Goal: Information Seeking & Learning: Learn about a topic

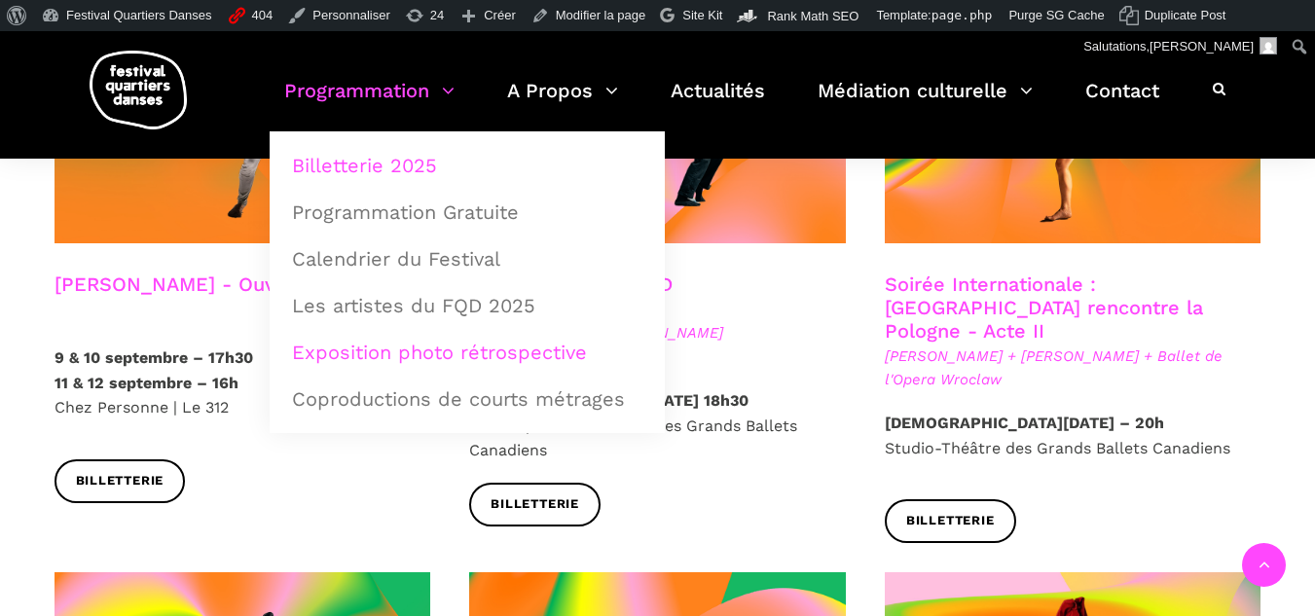
scroll to position [1655, 0]
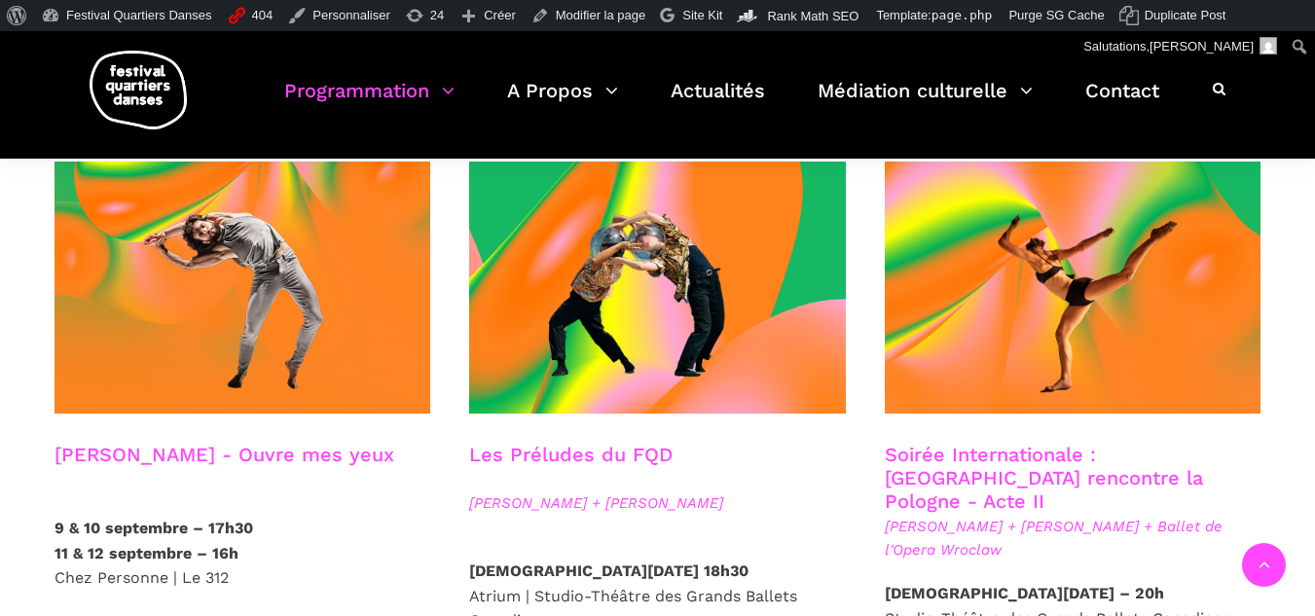
click at [167, 443] on h3 "Charles-Alexis Desgagnés - Ouvre mes yeux" at bounding box center [225, 467] width 340 height 49
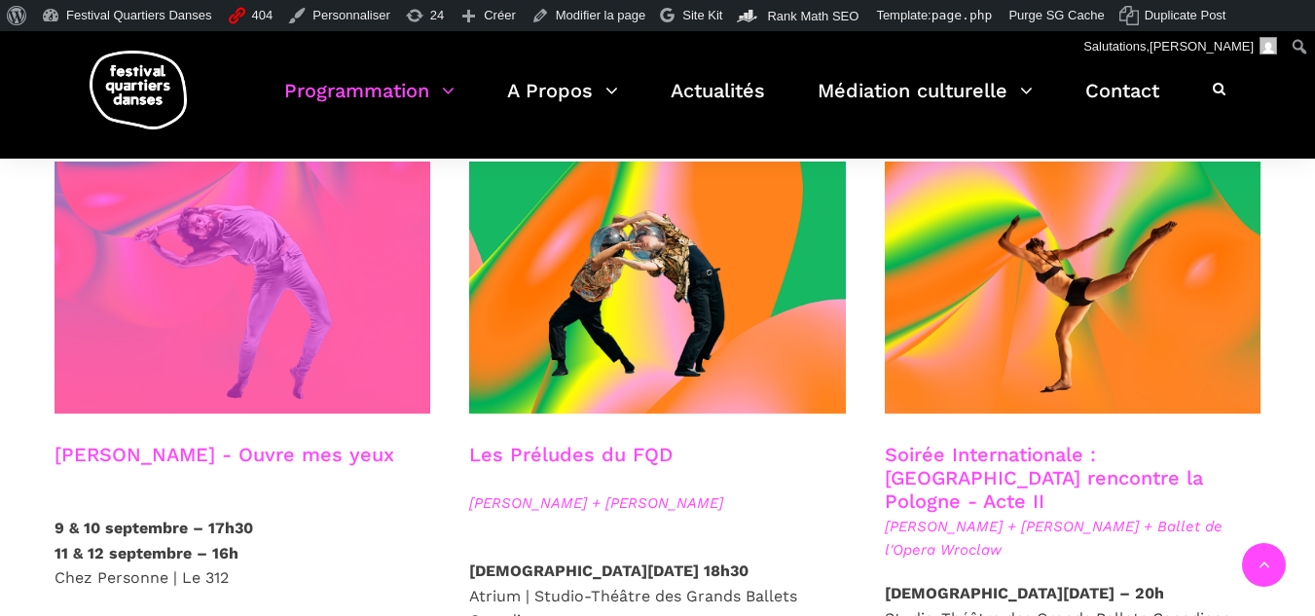
click at [195, 313] on span at bounding box center [243, 288] width 377 height 252
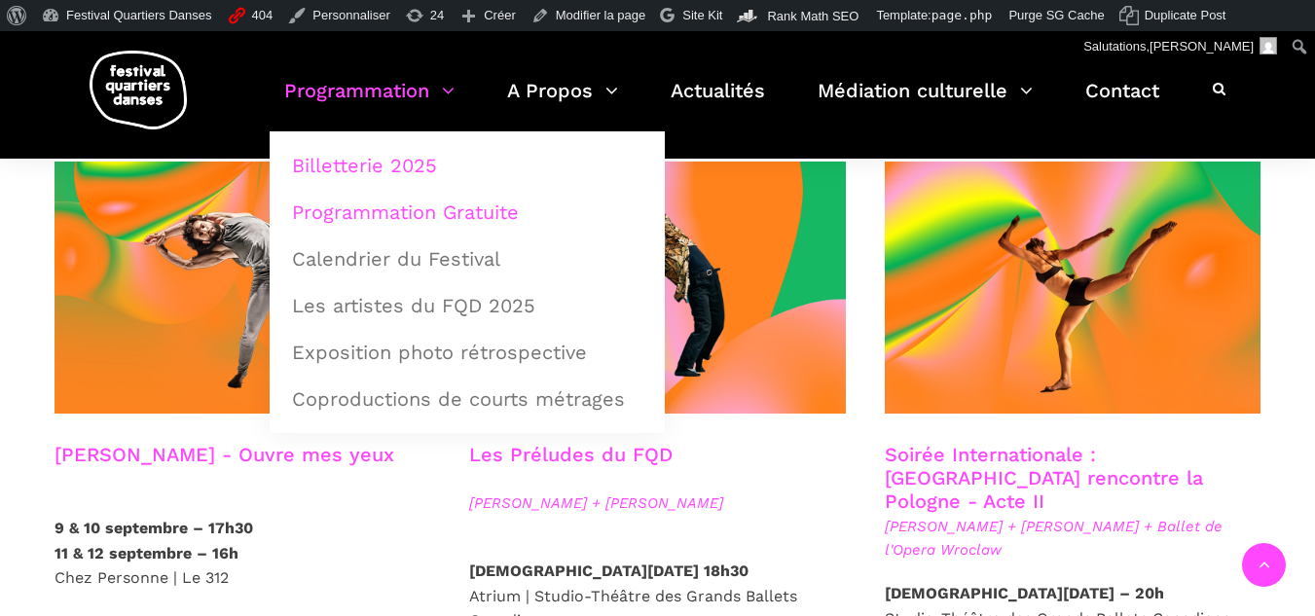
click at [361, 215] on link "Programmation Gratuite" at bounding box center [467, 212] width 374 height 45
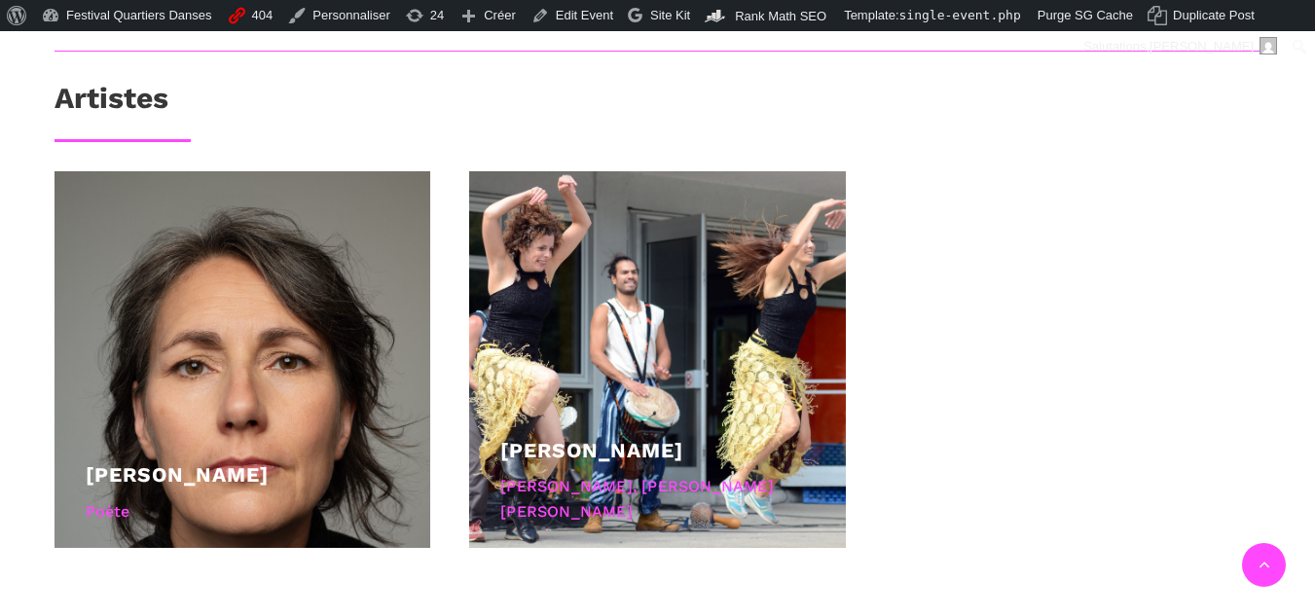
scroll to position [1655, 0]
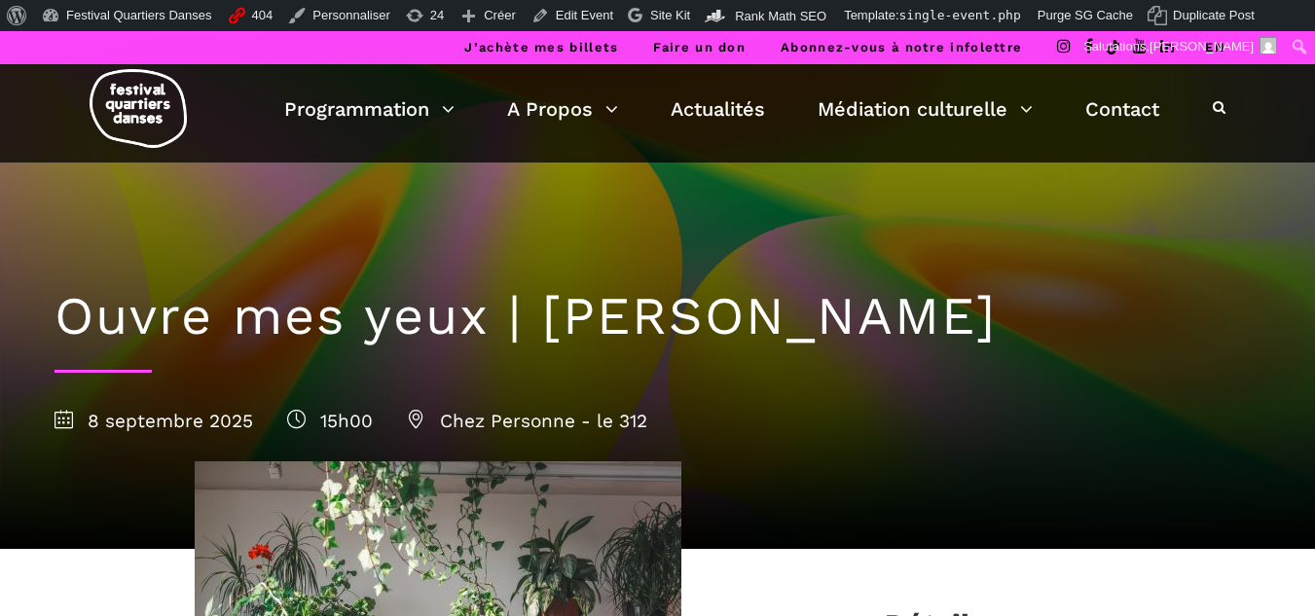
drag, startPoint x: 1226, startPoint y: 321, endPoint x: 57, endPoint y: 326, distance: 1168.1
click at [57, 326] on div "Ouvre mes yeux | Charles-Alexis Desgagnés 8 septembre 2025 15h00 Chez Personne …" at bounding box center [658, 356] width 1246 height 386
drag, startPoint x: 629, startPoint y: 418, endPoint x: 443, endPoint y: 423, distance: 186.0
click at [443, 423] on div "8 septembre 2025 15h00 Chez Personne - le 312" at bounding box center [658, 421] width 1207 height 29
copy span "Chez Personne - le 312"
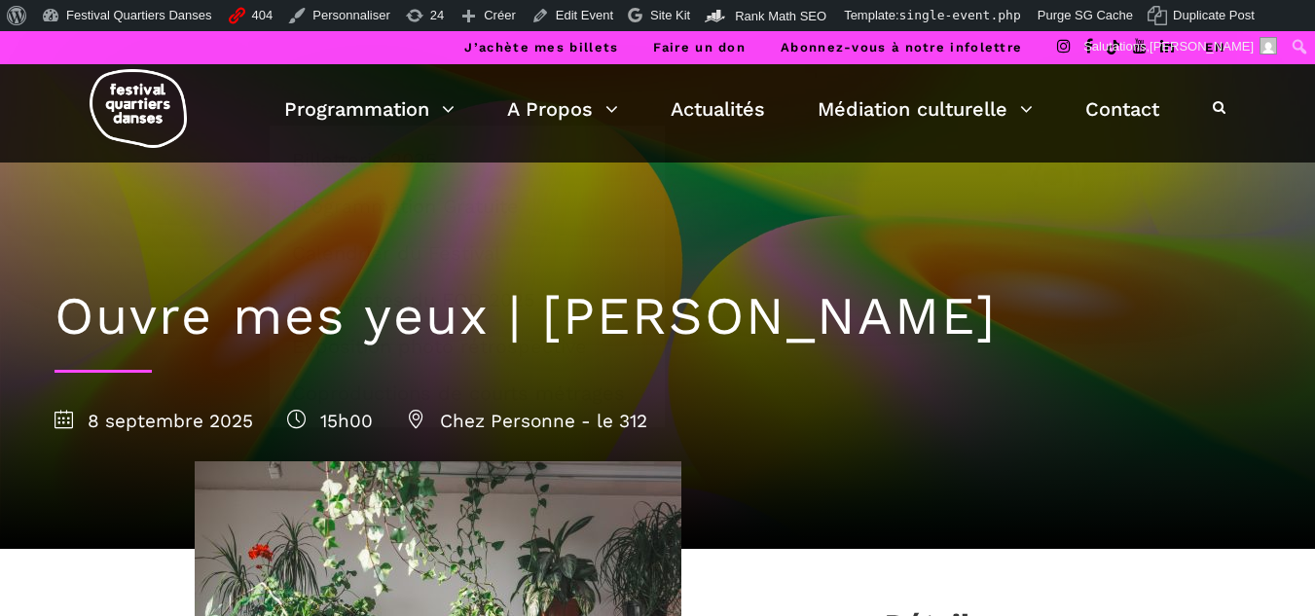
click at [163, 273] on div "Ouvre mes yeux | Charles-Alexis Desgagnés 8 septembre 2025 15h00 Chez Personne …" at bounding box center [658, 356] width 1246 height 386
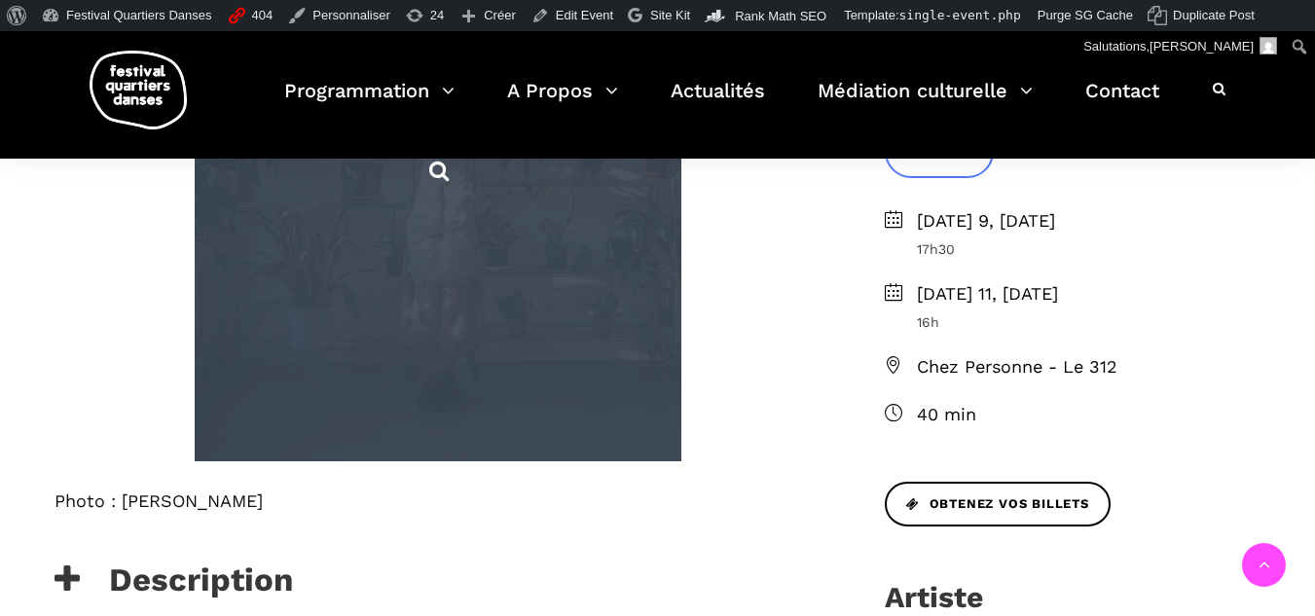
drag, startPoint x: 53, startPoint y: 305, endPoint x: 555, endPoint y: 431, distance: 518.0
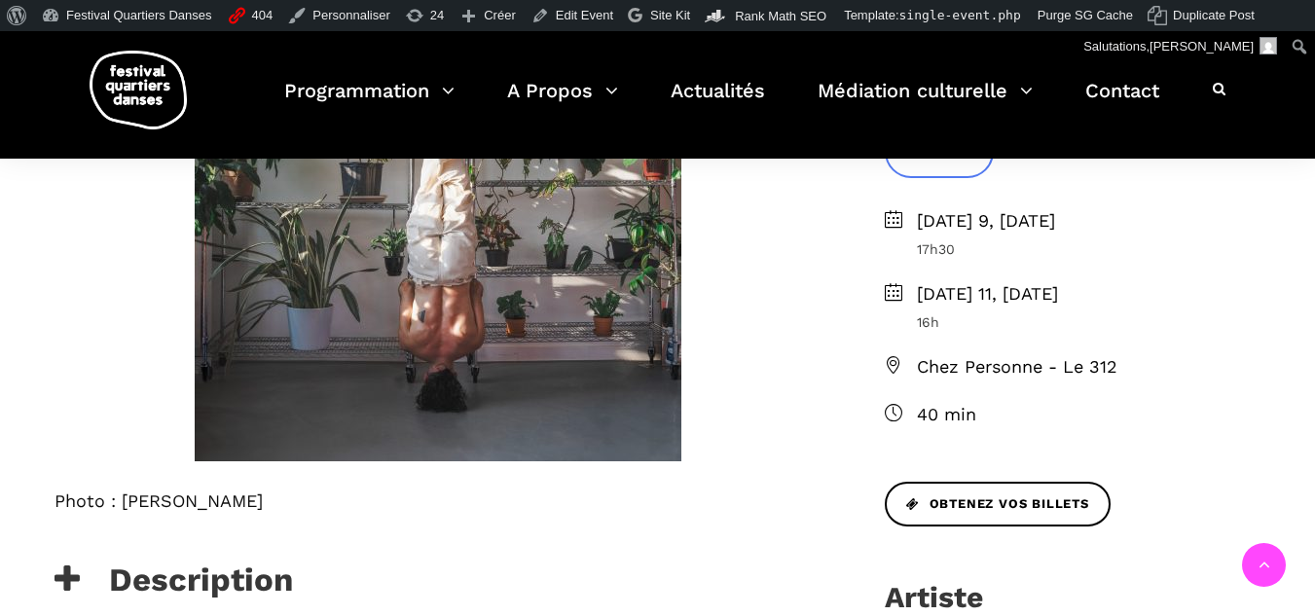
click at [420, 515] on div "Photo : Cristina Planas" at bounding box center [438, 526] width 806 height 70
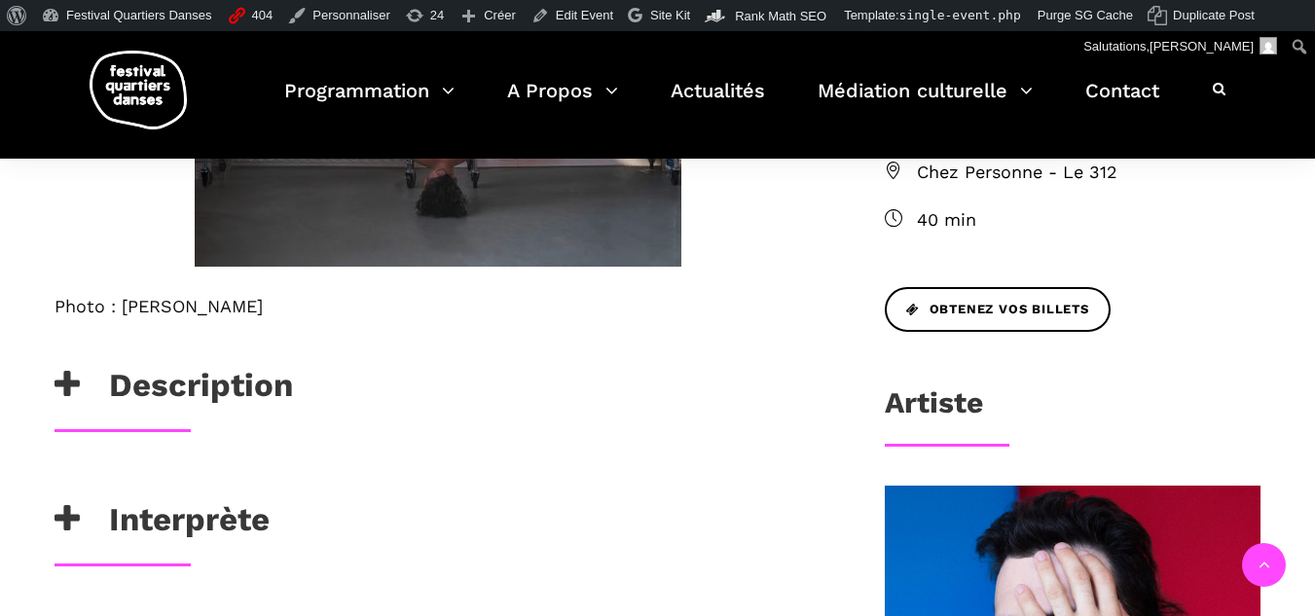
click at [95, 383] on h3 "Description" at bounding box center [174, 390] width 238 height 49
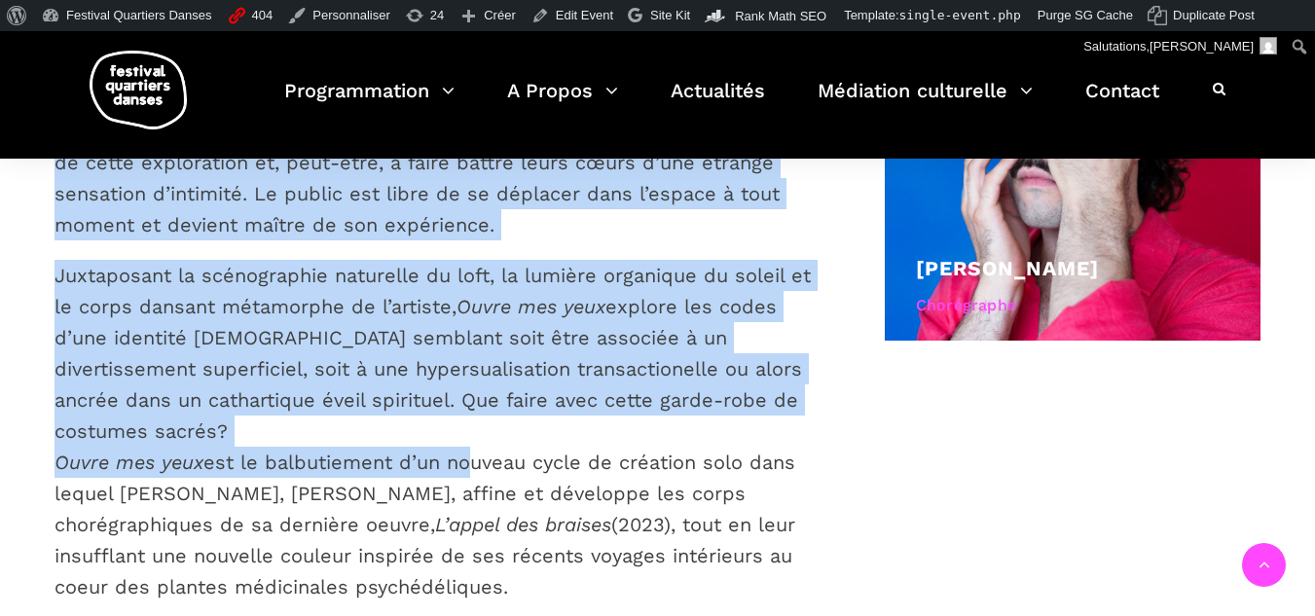
scroll to position [1363, 0]
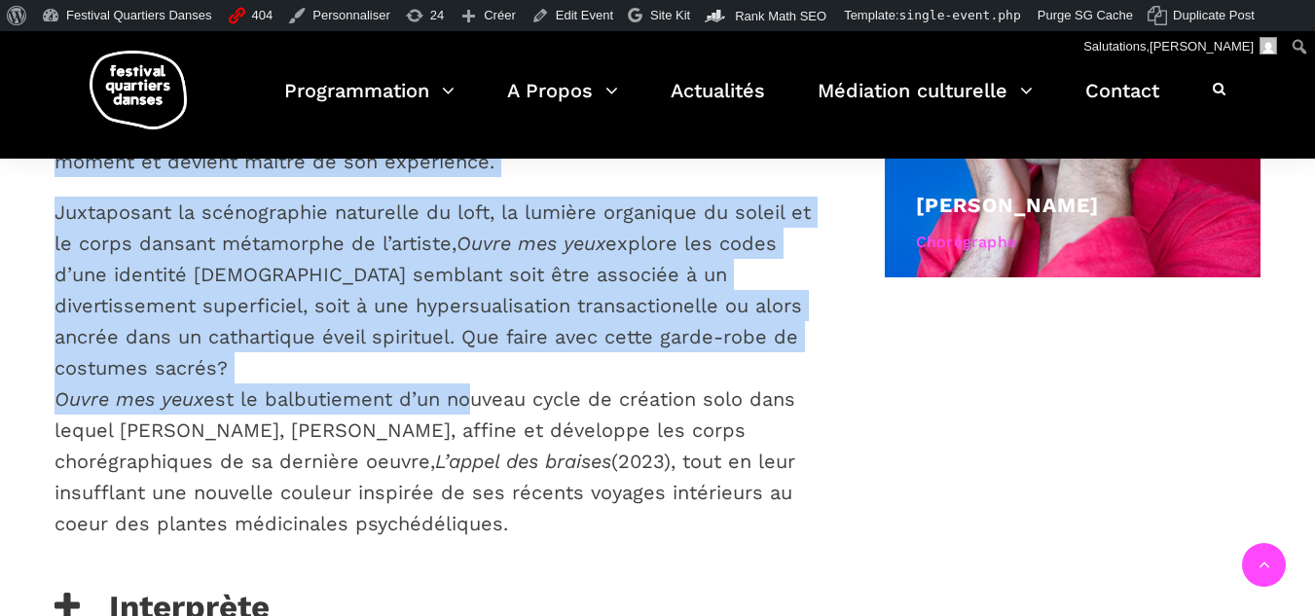
drag, startPoint x: 111, startPoint y: 309, endPoint x: 567, endPoint y: 491, distance: 491.5
copy div "Ouvre mes yeux est un solo immersif de danse contemporaine porté par l’artiste …"
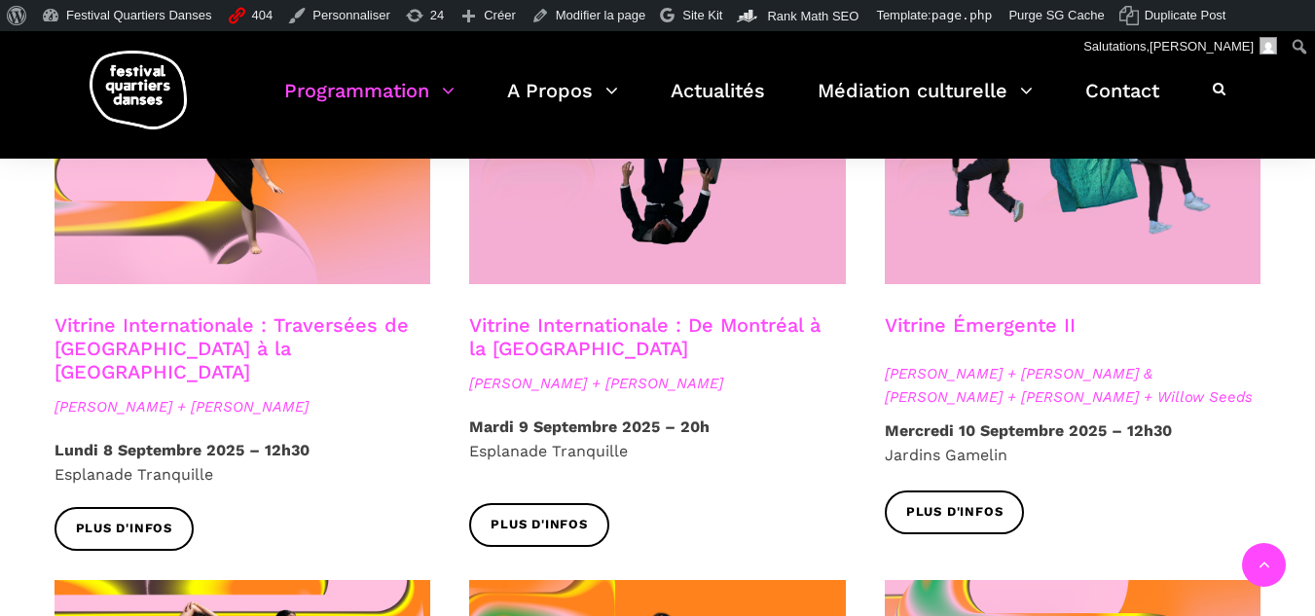
scroll to position [1752, 0]
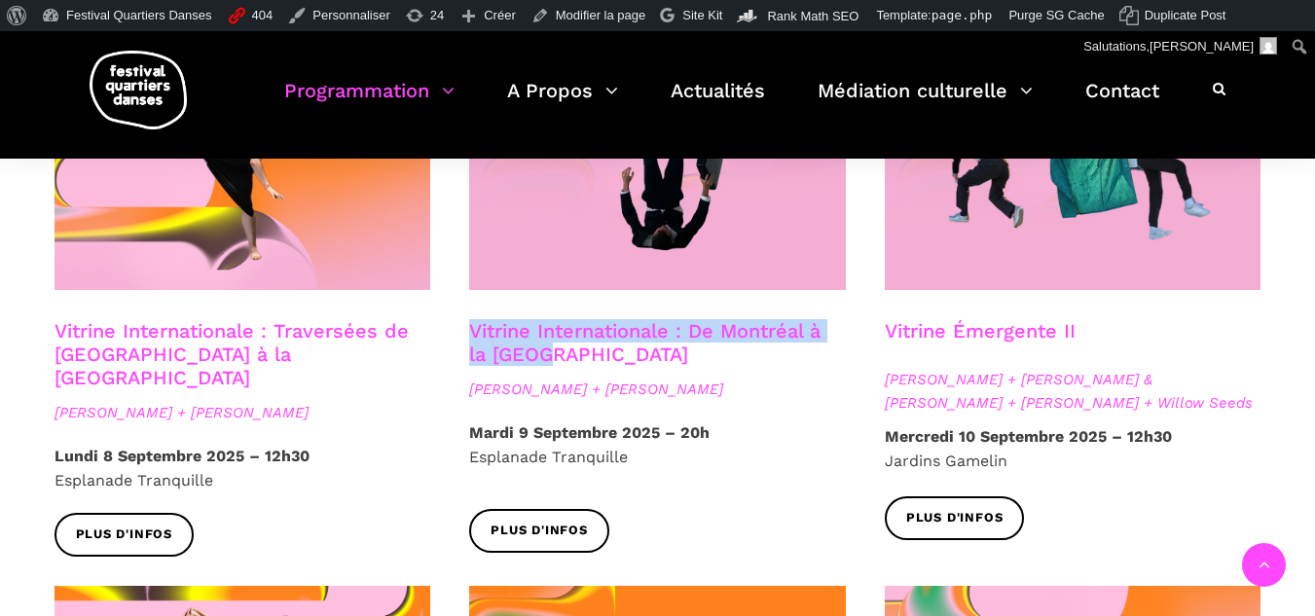
drag, startPoint x: 565, startPoint y: 326, endPoint x: 464, endPoint y: 307, distance: 102.1
click at [464, 319] on div "Vitrine Internationale : De Montréal à la [GEOGRAPHIC_DATA] [PERSON_NAME] + [PE…" at bounding box center [658, 369] width 416 height 101
copy link "Vitrine Internationale : De Montréal à la Suède"
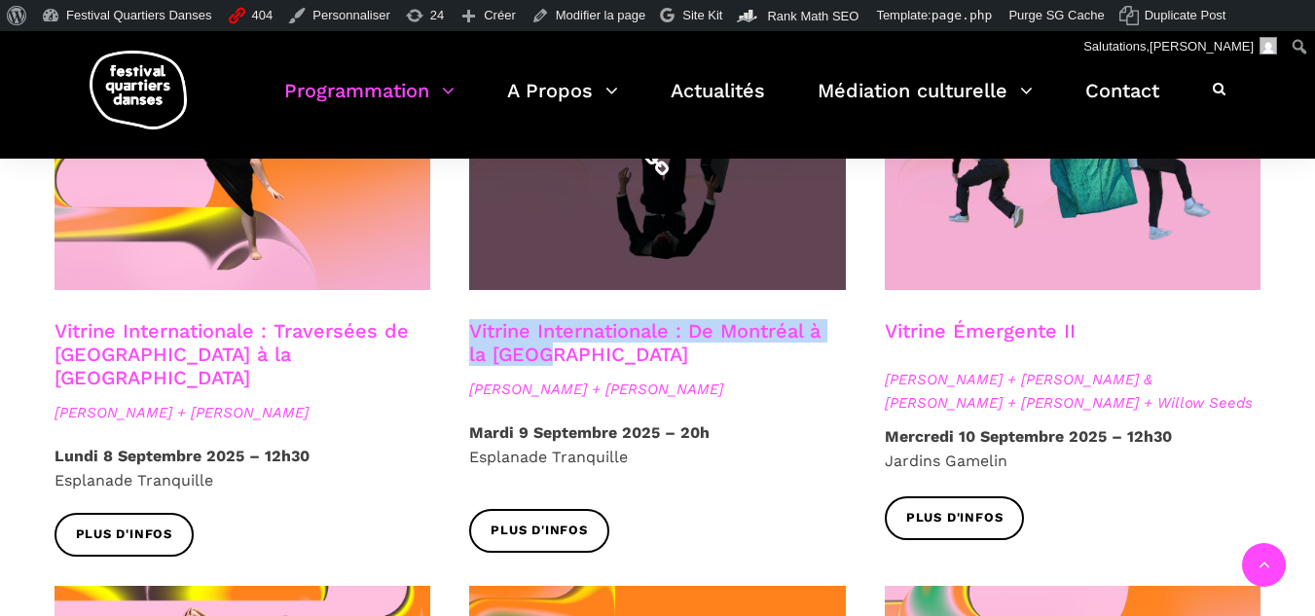
click at [618, 240] on span at bounding box center [657, 164] width 377 height 252
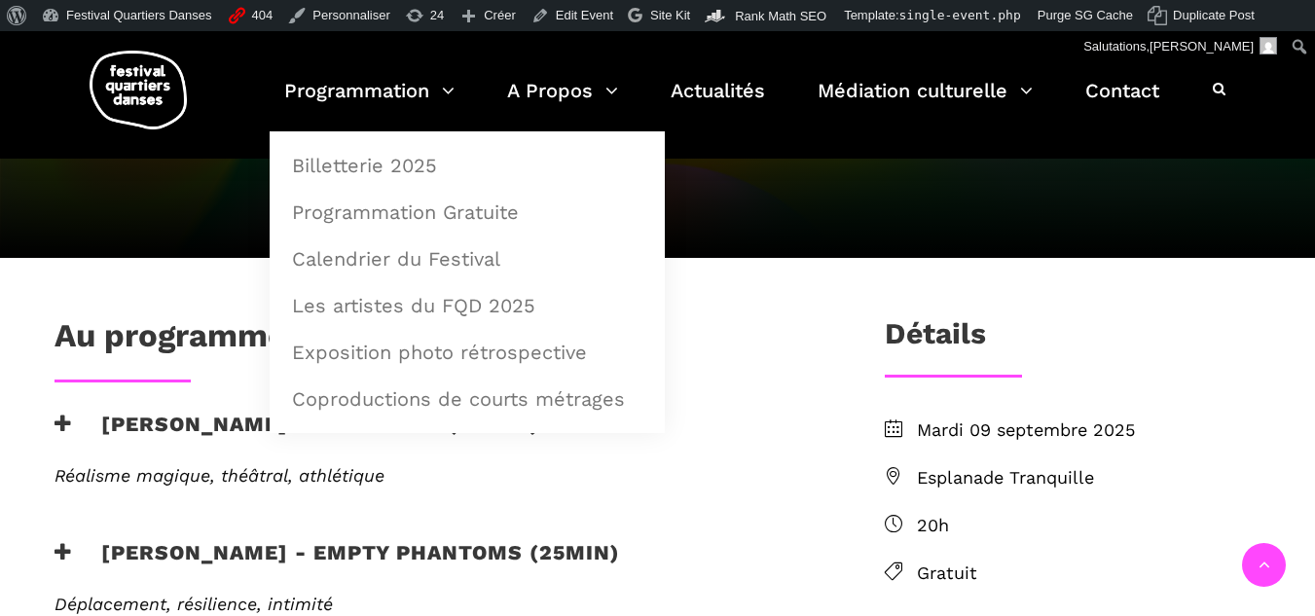
scroll to position [389, 0]
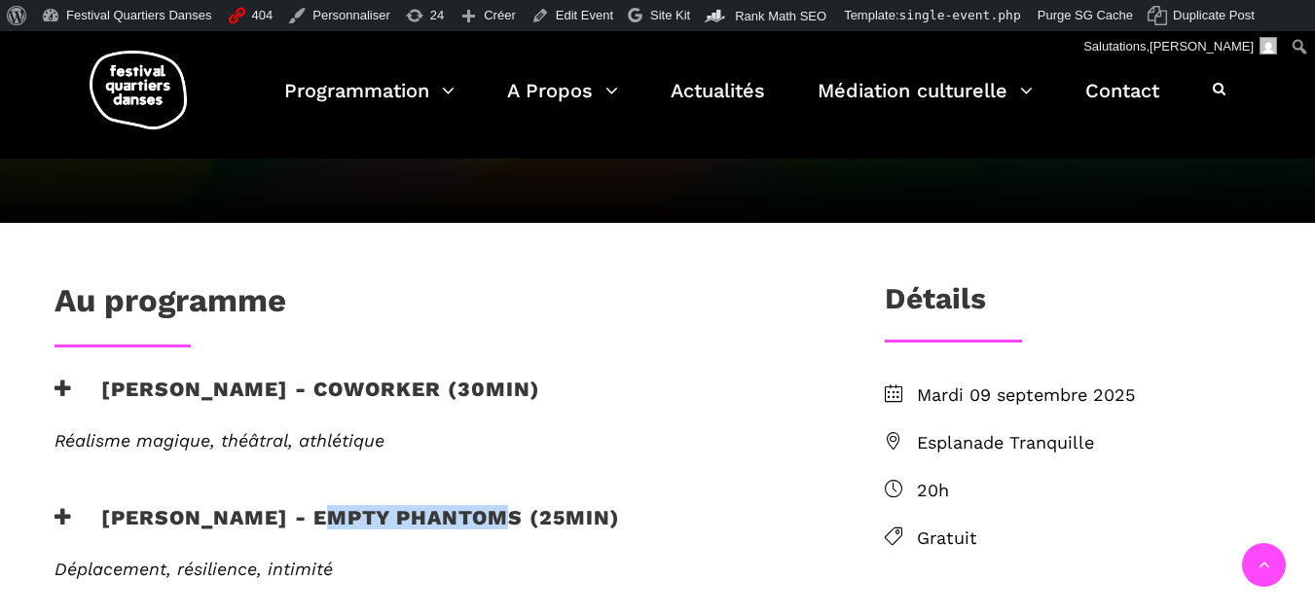
drag, startPoint x: 313, startPoint y: 518, endPoint x: 501, endPoint y: 507, distance: 188.2
click at [498, 505] on h3 "[PERSON_NAME] - Empty phantoms (25min)" at bounding box center [338, 529] width 566 height 49
drag, startPoint x: 512, startPoint y: 517, endPoint x: 306, endPoint y: 507, distance: 206.6
click at [306, 507] on h3 "Linus Jansner - Empty phantoms (25min)" at bounding box center [338, 529] width 566 height 49
copy h3 "Empty phantoms"
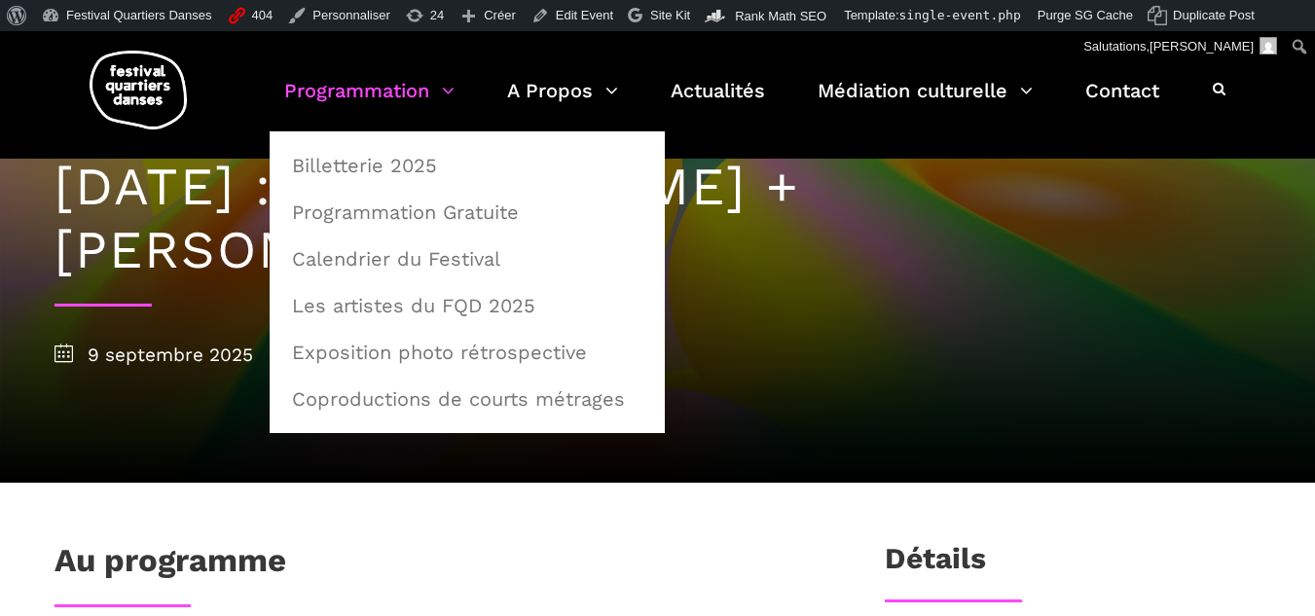
scroll to position [0, 0]
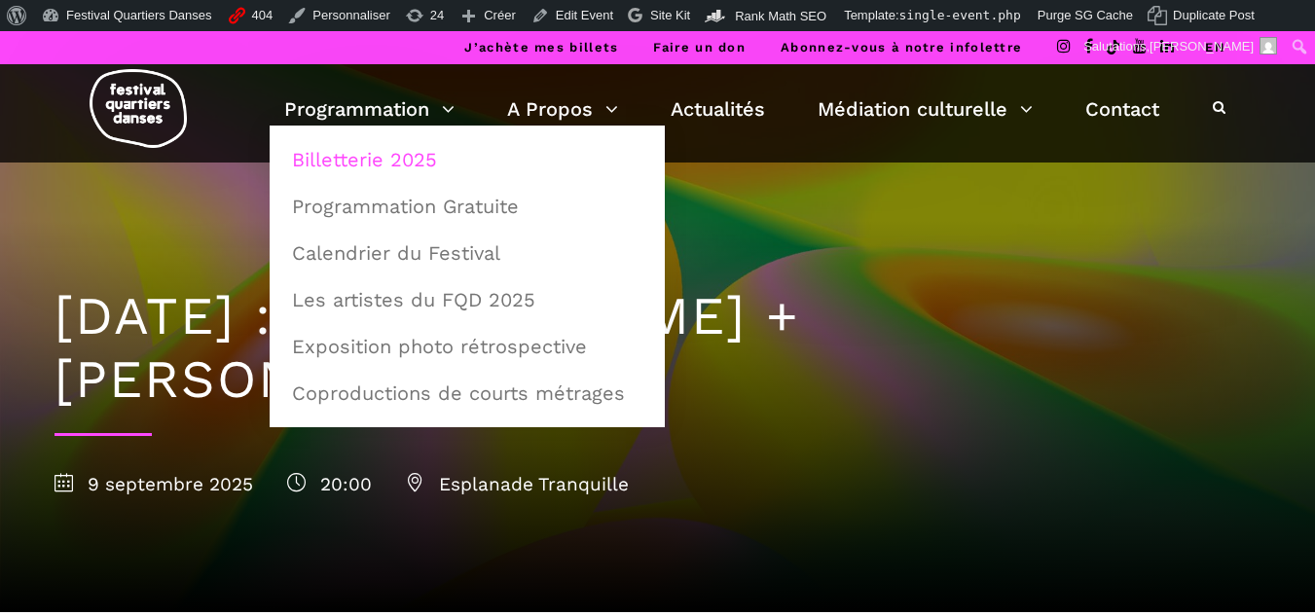
click at [367, 155] on link "Billetterie 2025" at bounding box center [467, 159] width 374 height 45
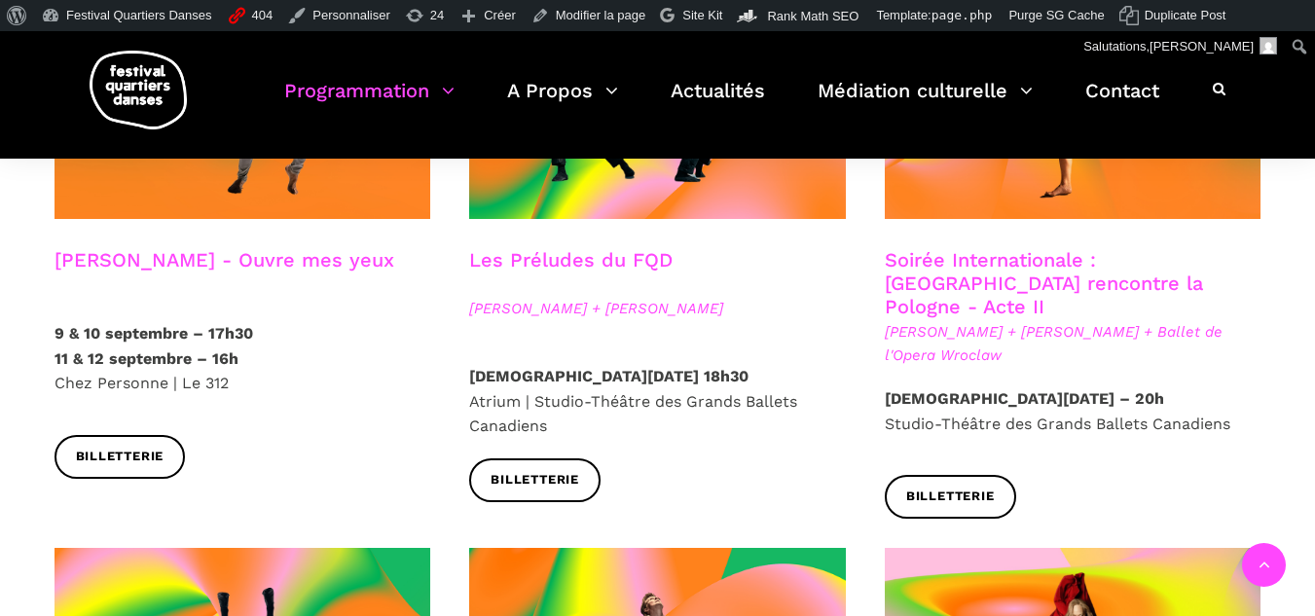
scroll to position [1752, 0]
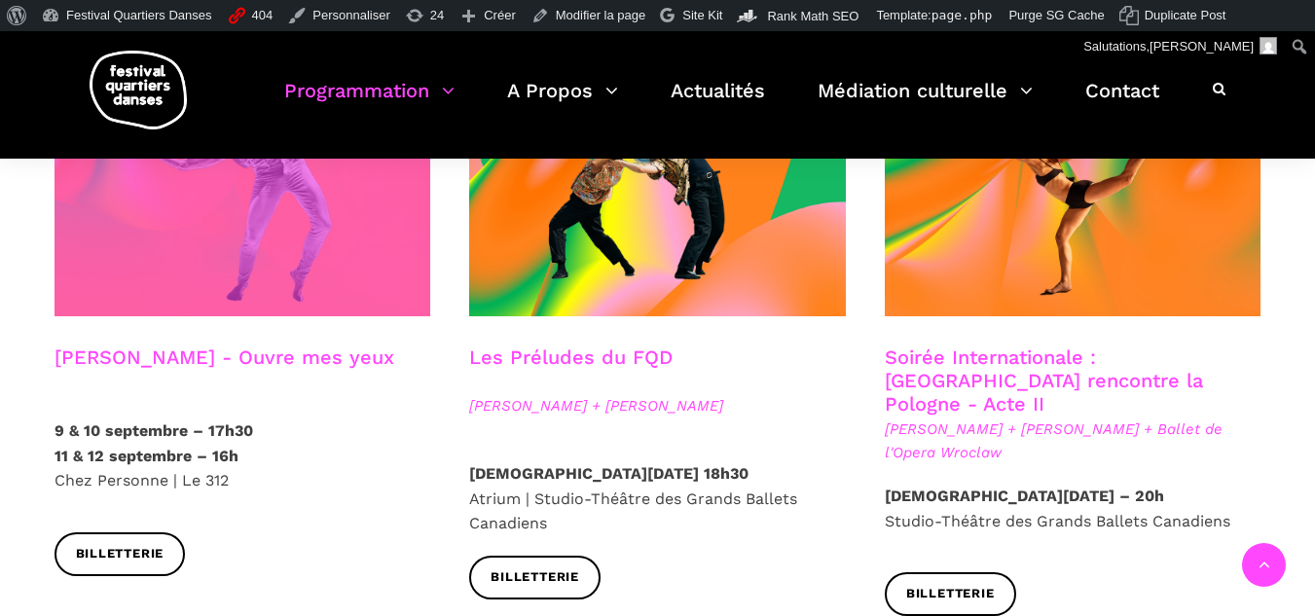
click at [343, 247] on span at bounding box center [243, 190] width 377 height 252
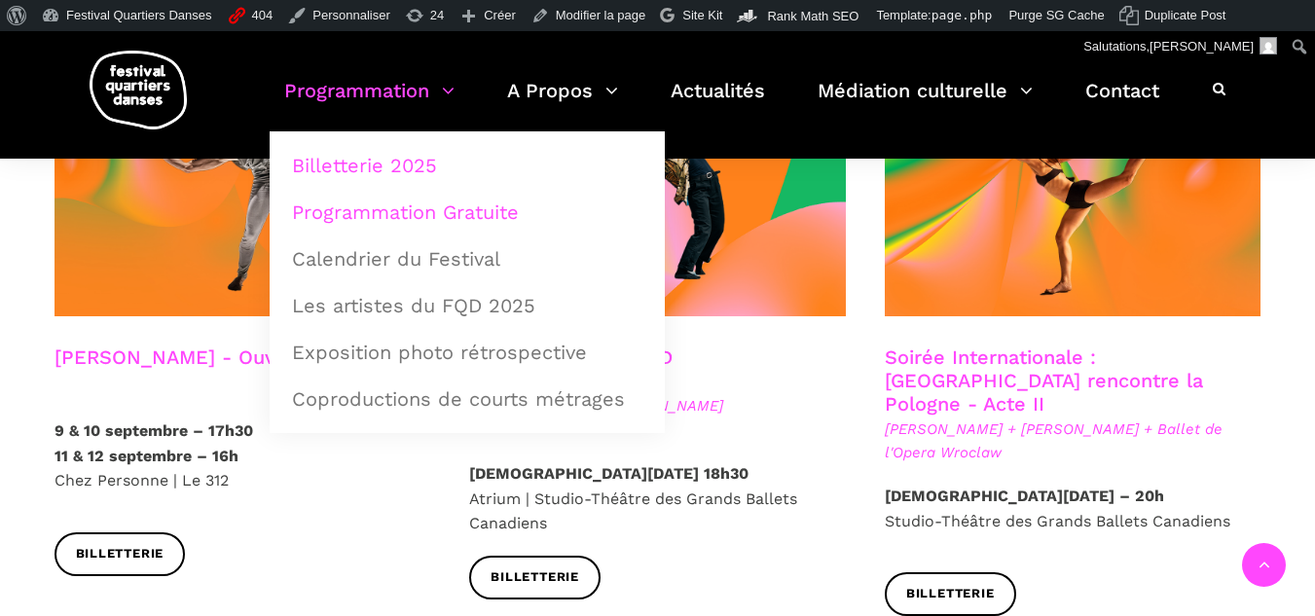
click at [370, 200] on link "Programmation Gratuite" at bounding box center [467, 212] width 374 height 45
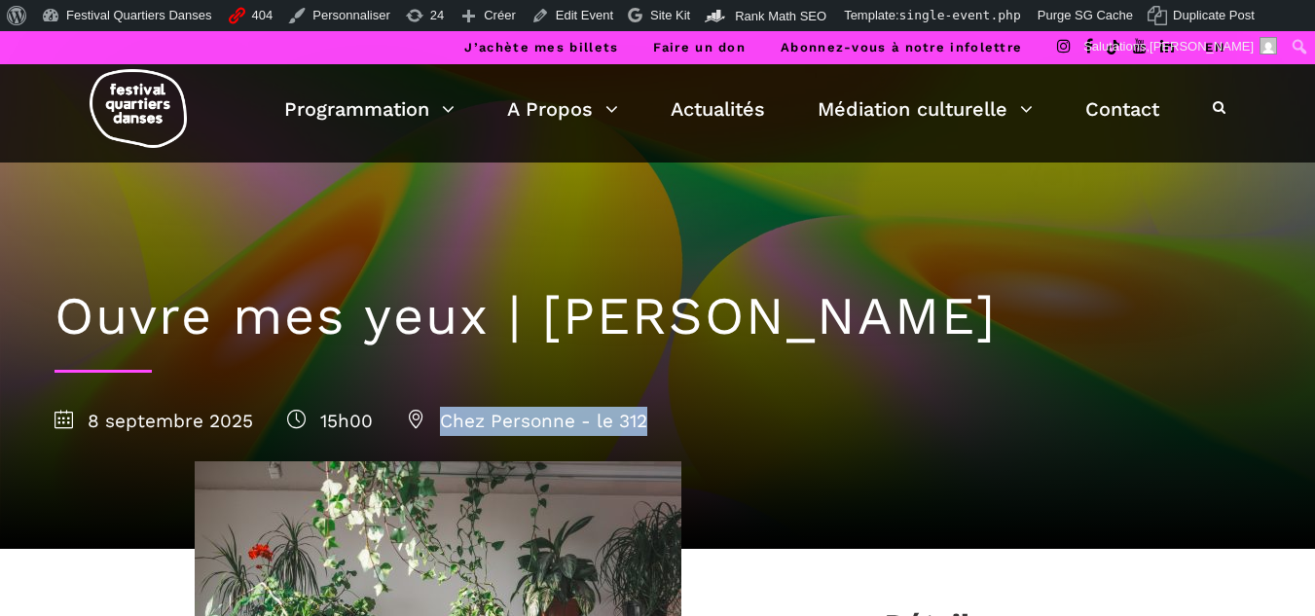
drag, startPoint x: 442, startPoint y: 421, endPoint x: 648, endPoint y: 425, distance: 206.4
click at [648, 425] on div "8 septembre 2025 15h00 Chez Personne - le 312" at bounding box center [658, 421] width 1207 height 29
copy span "Chez Personne - le 312"
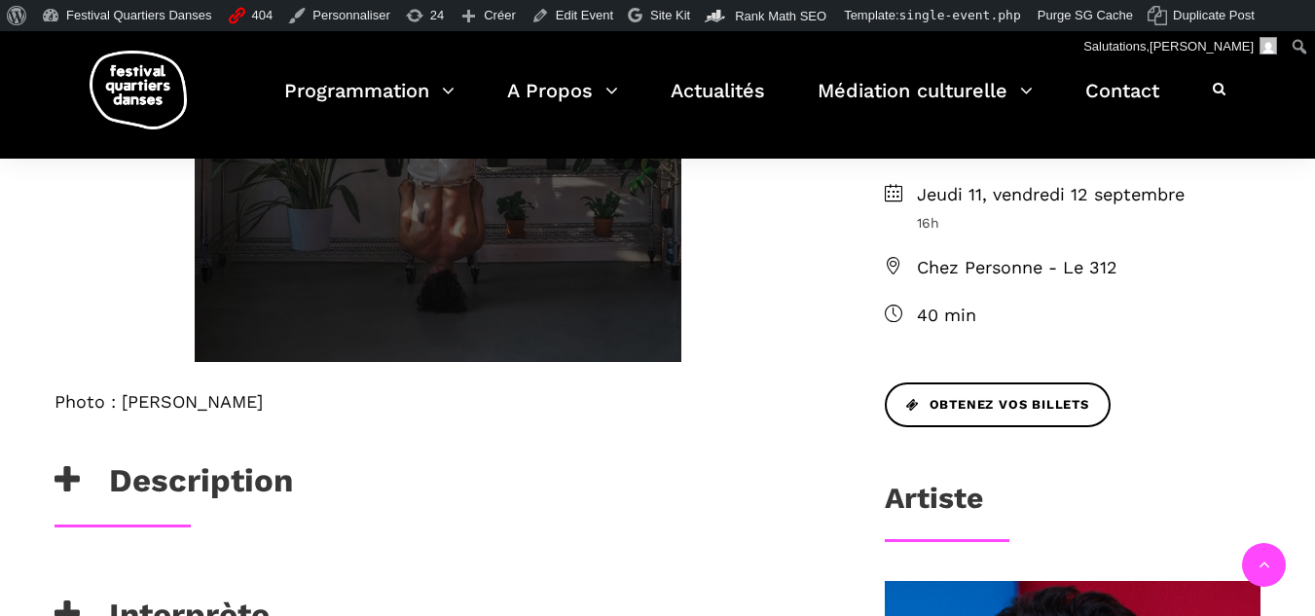
scroll to position [876, 0]
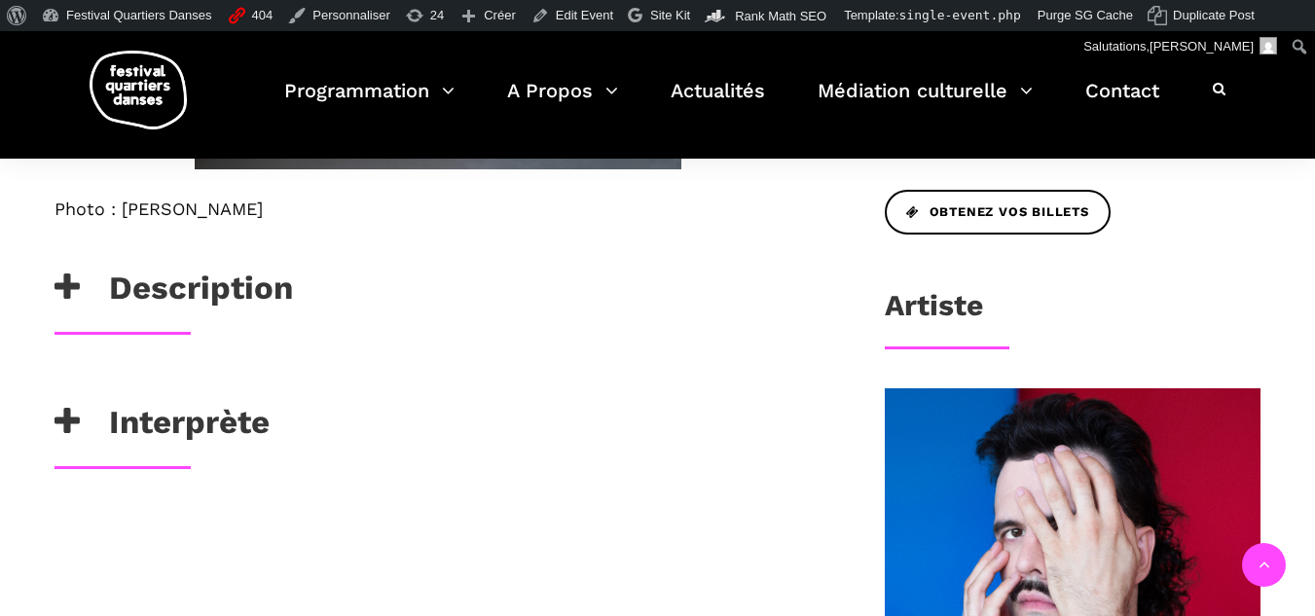
click at [116, 264] on div "Photo : Cristina Planas" at bounding box center [438, 234] width 806 height 70
click at [116, 304] on h3 "Description" at bounding box center [174, 293] width 238 height 49
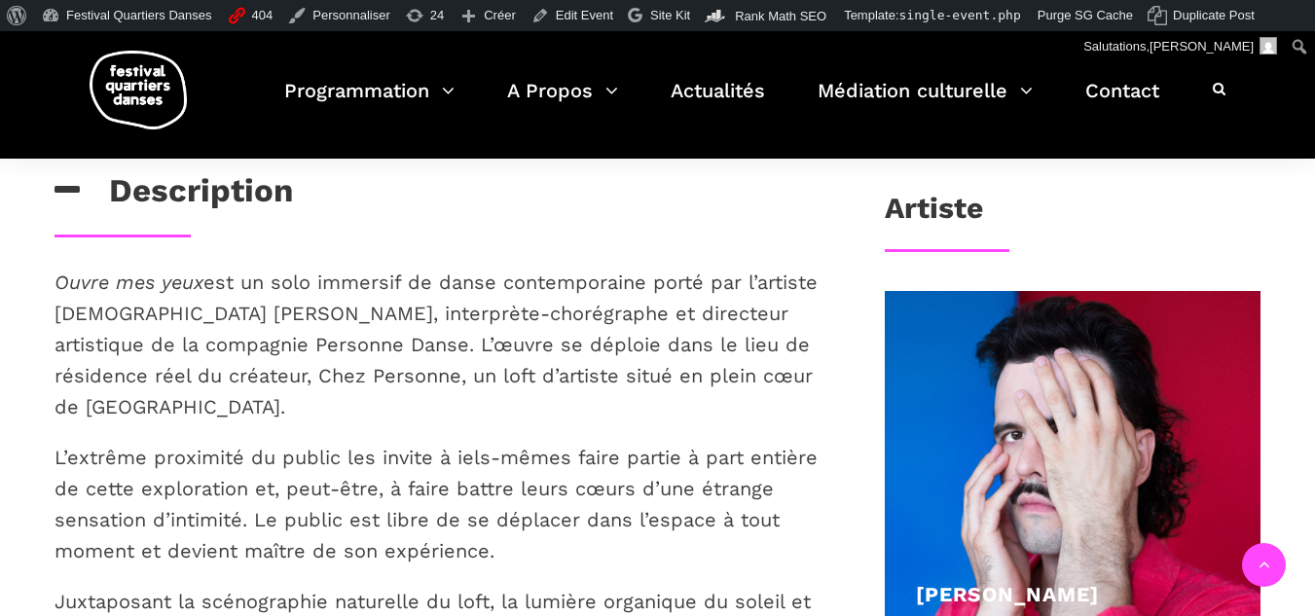
scroll to position [584, 0]
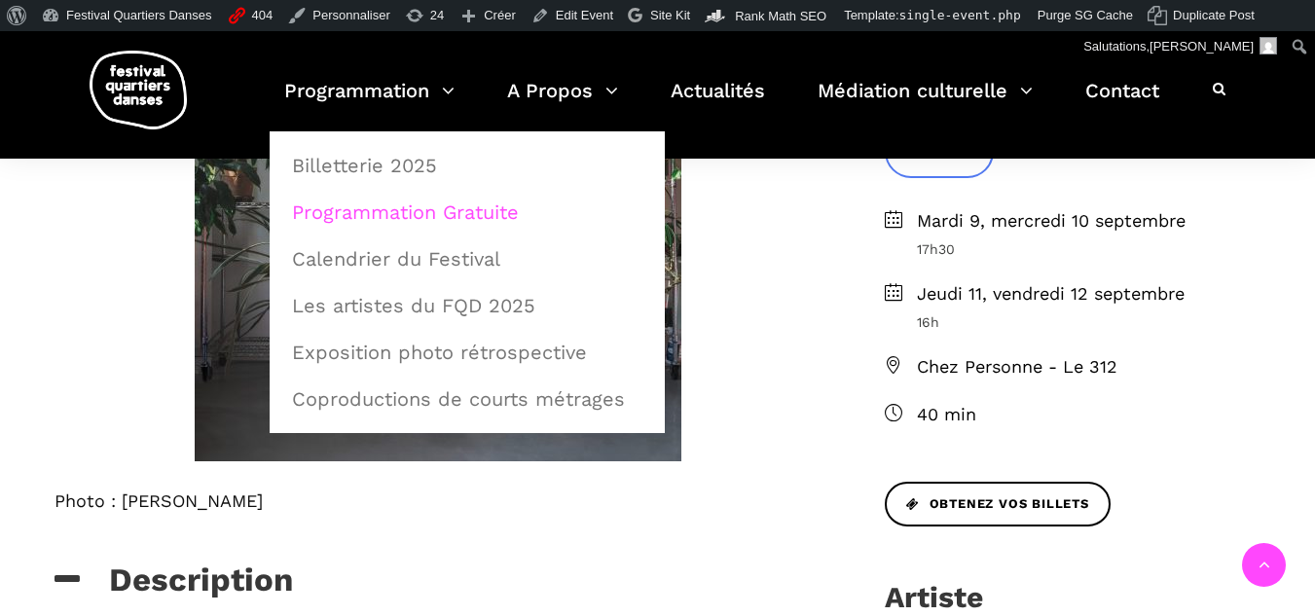
click at [396, 201] on link "Programmation Gratuite" at bounding box center [467, 212] width 374 height 45
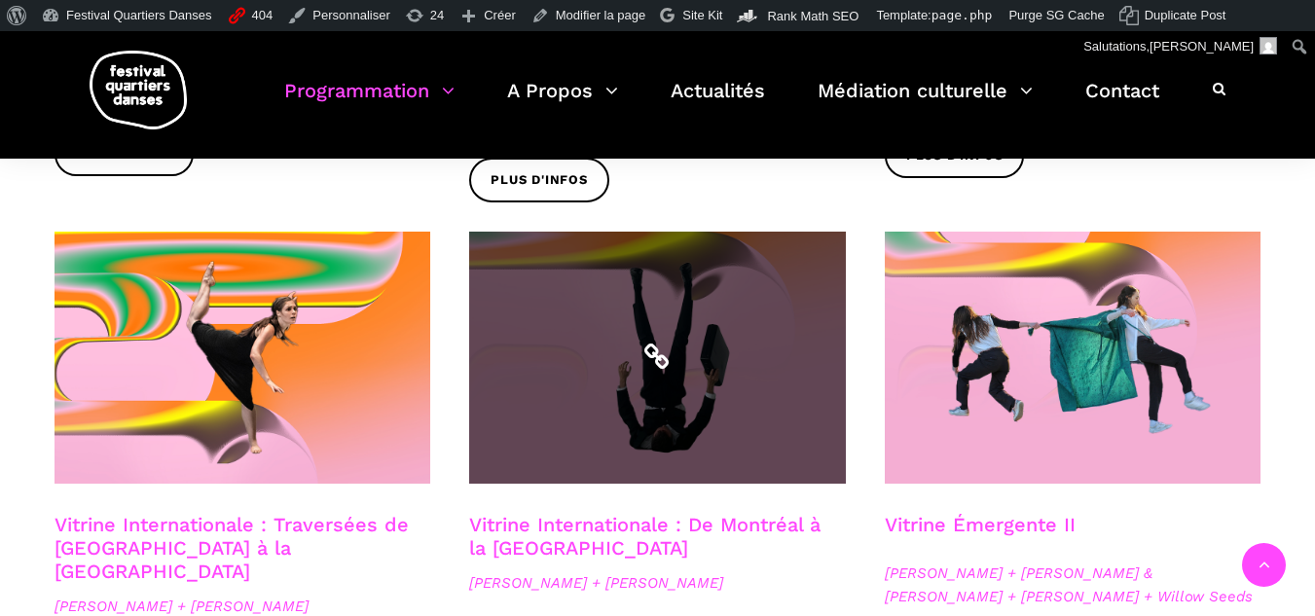
scroll to position [1557, 0]
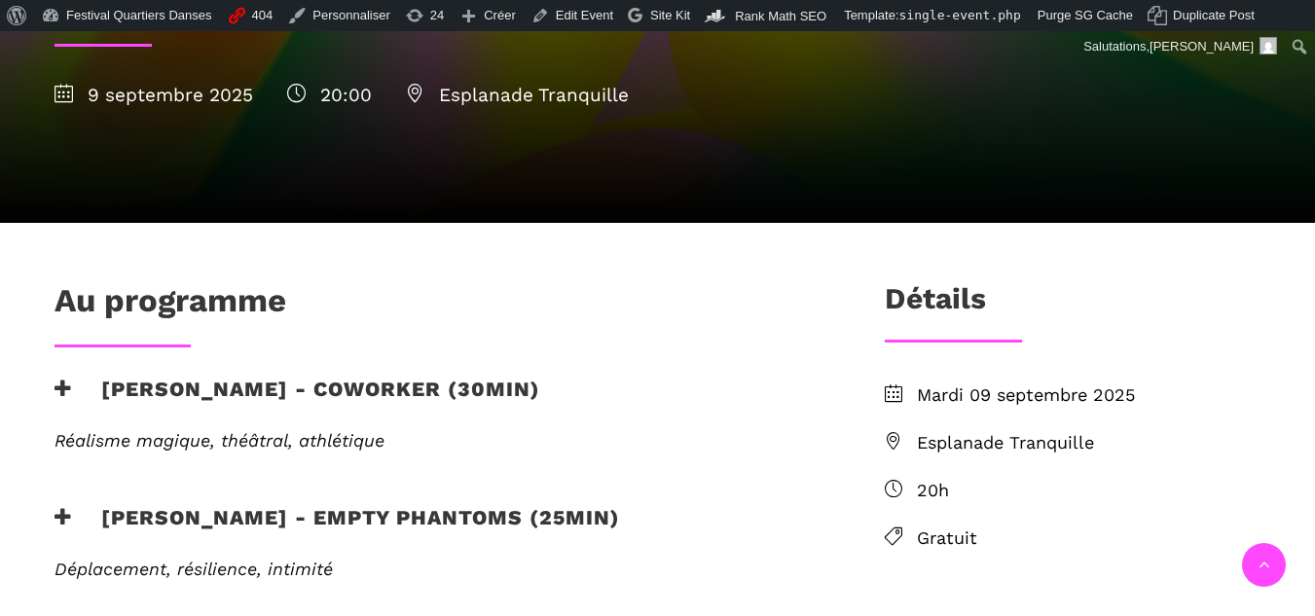
click at [311, 385] on h3 "Nicholas Bellefleur - coworker (30min)" at bounding box center [298, 401] width 486 height 49
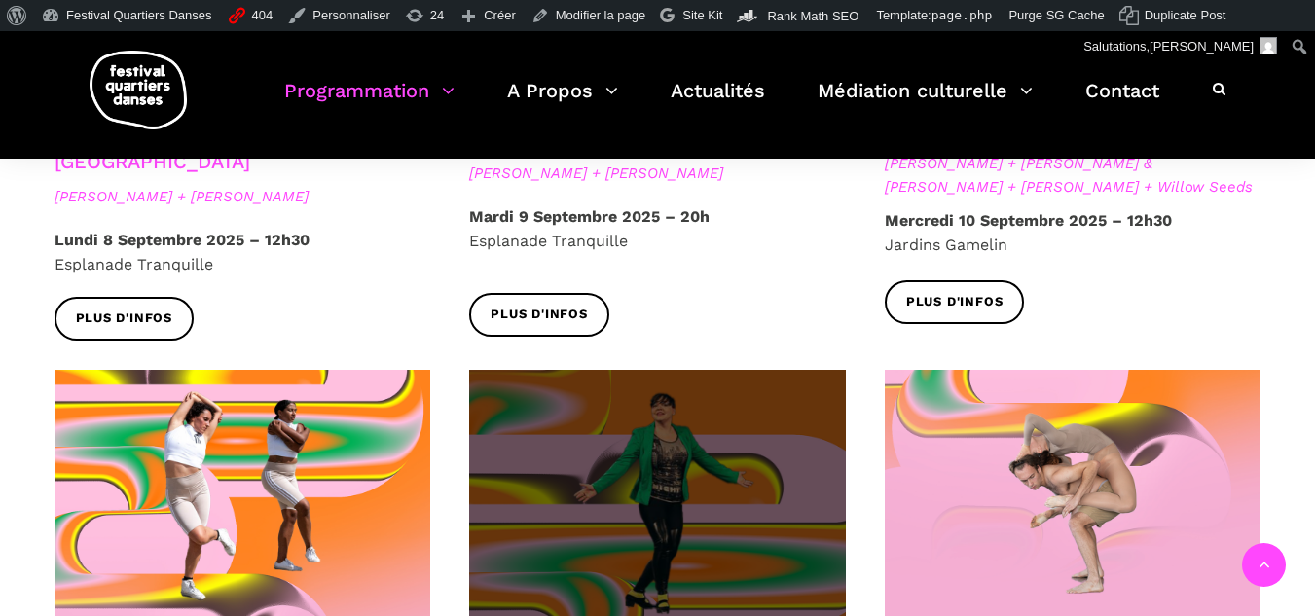
scroll to position [1786, 0]
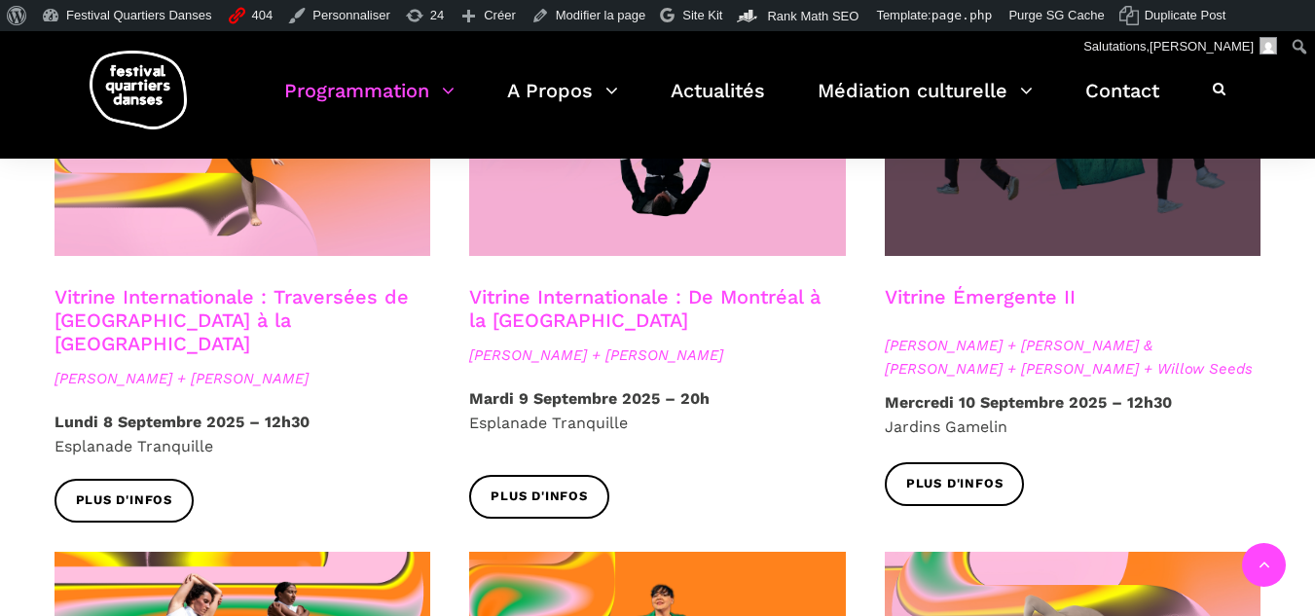
click at [969, 220] on span at bounding box center [1073, 130] width 377 height 252
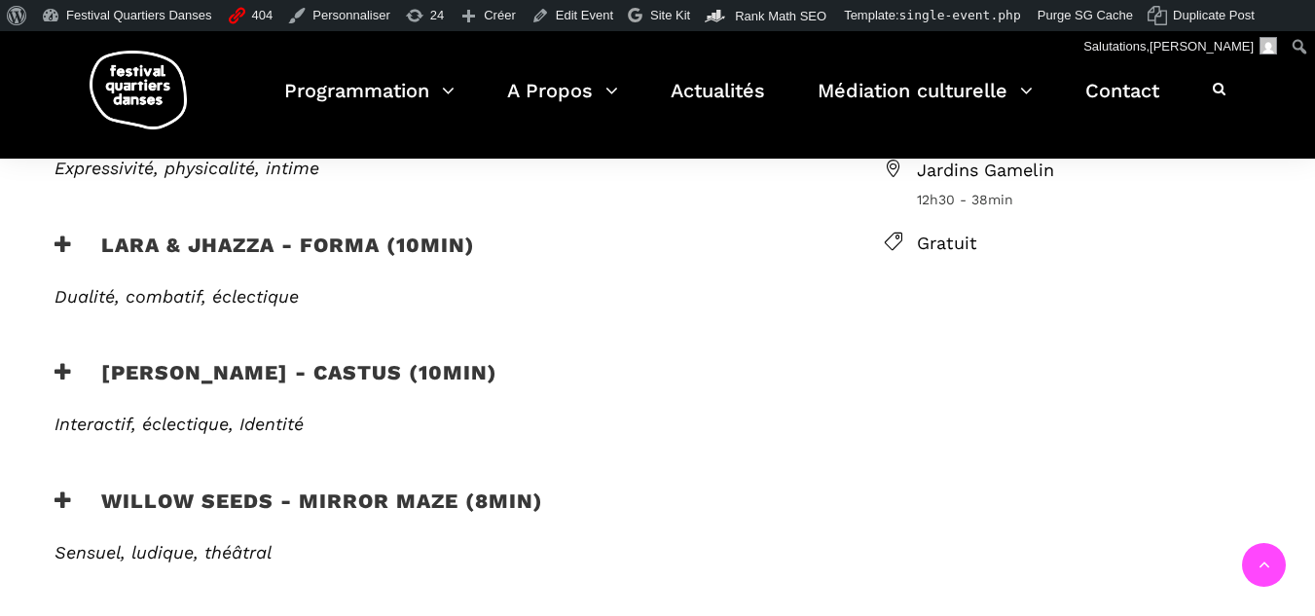
scroll to position [779, 0]
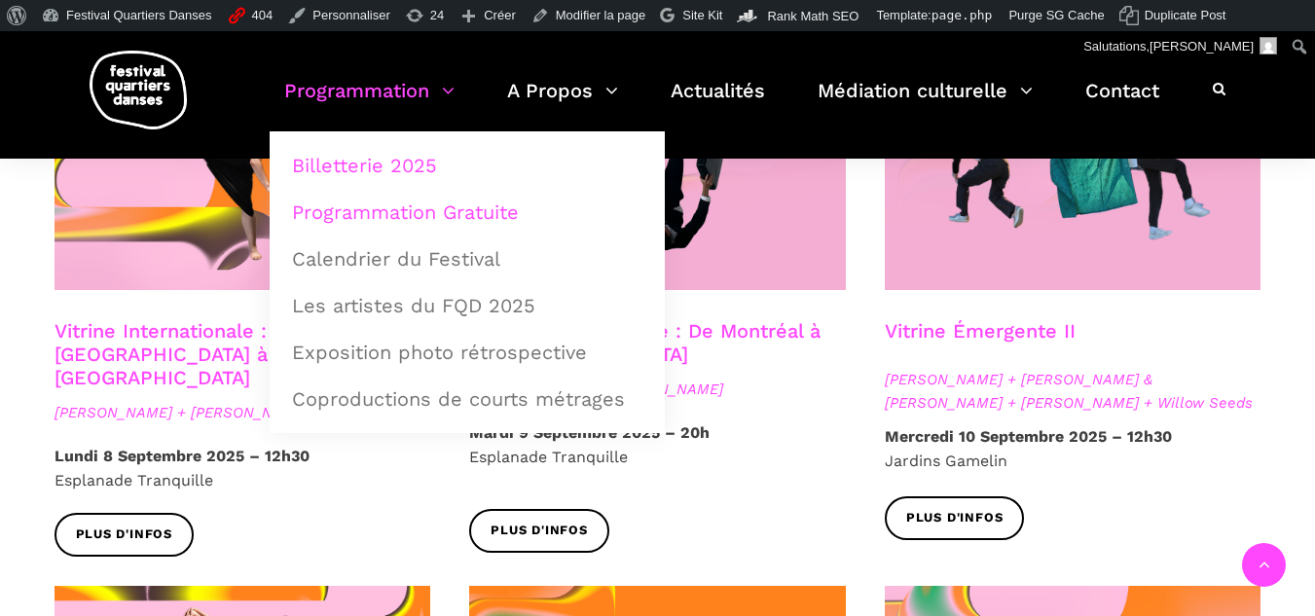
click at [350, 170] on link "Billetterie 2025" at bounding box center [467, 165] width 374 height 45
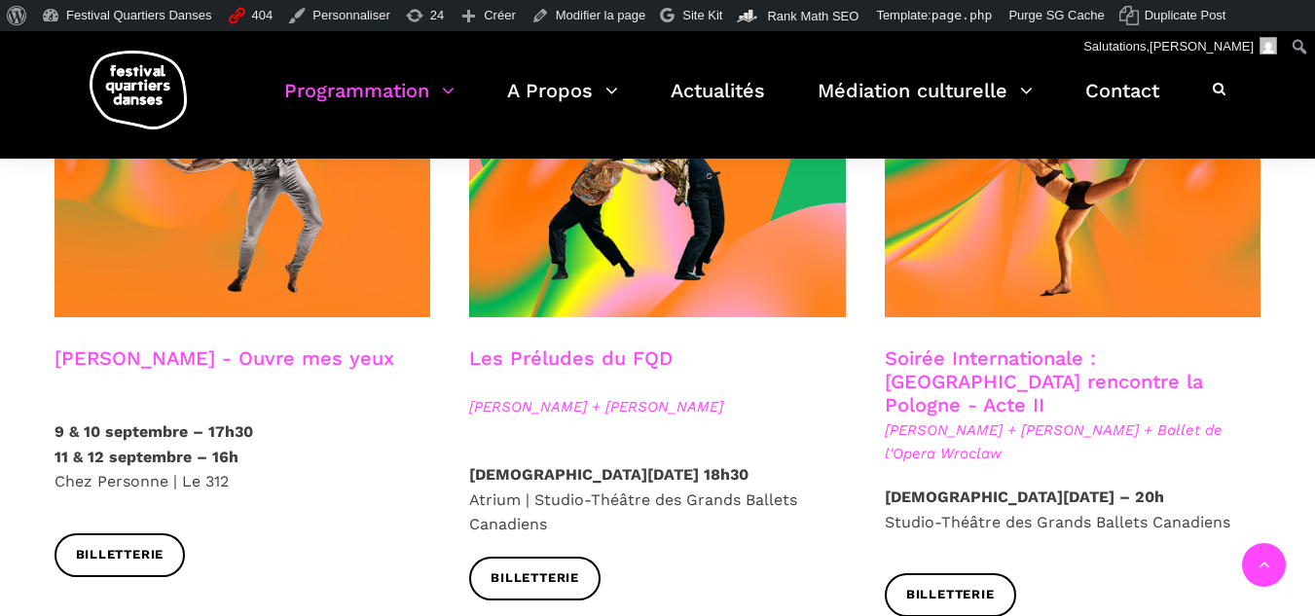
scroll to position [1752, 0]
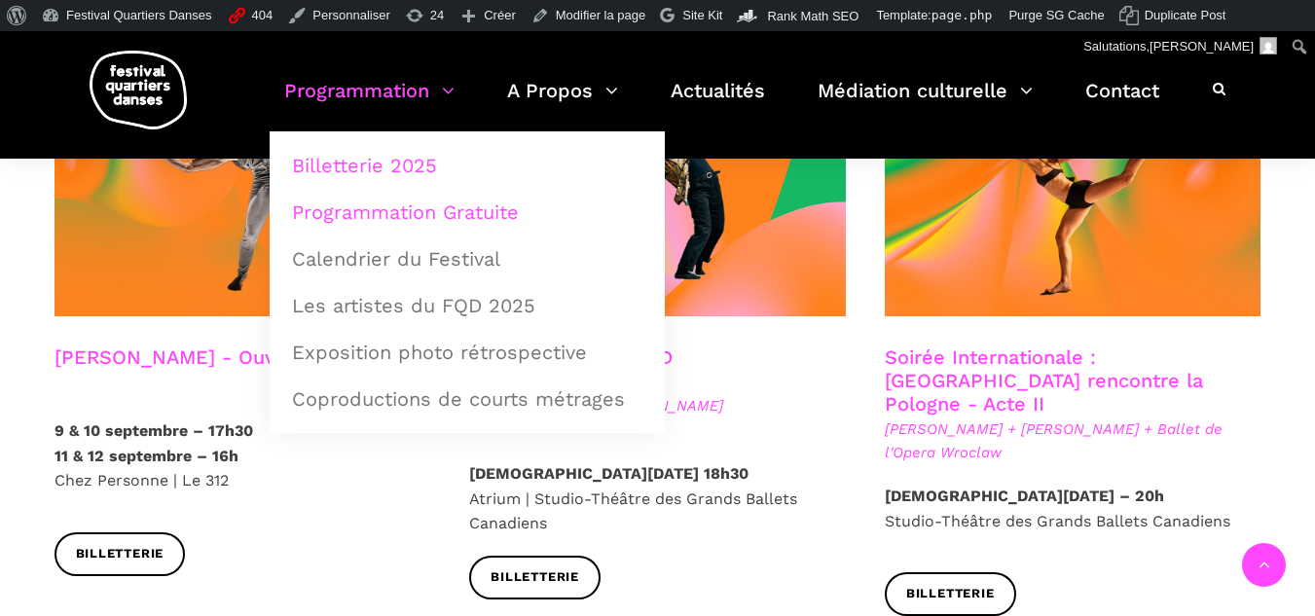
click at [399, 214] on link "Programmation Gratuite" at bounding box center [467, 212] width 374 height 45
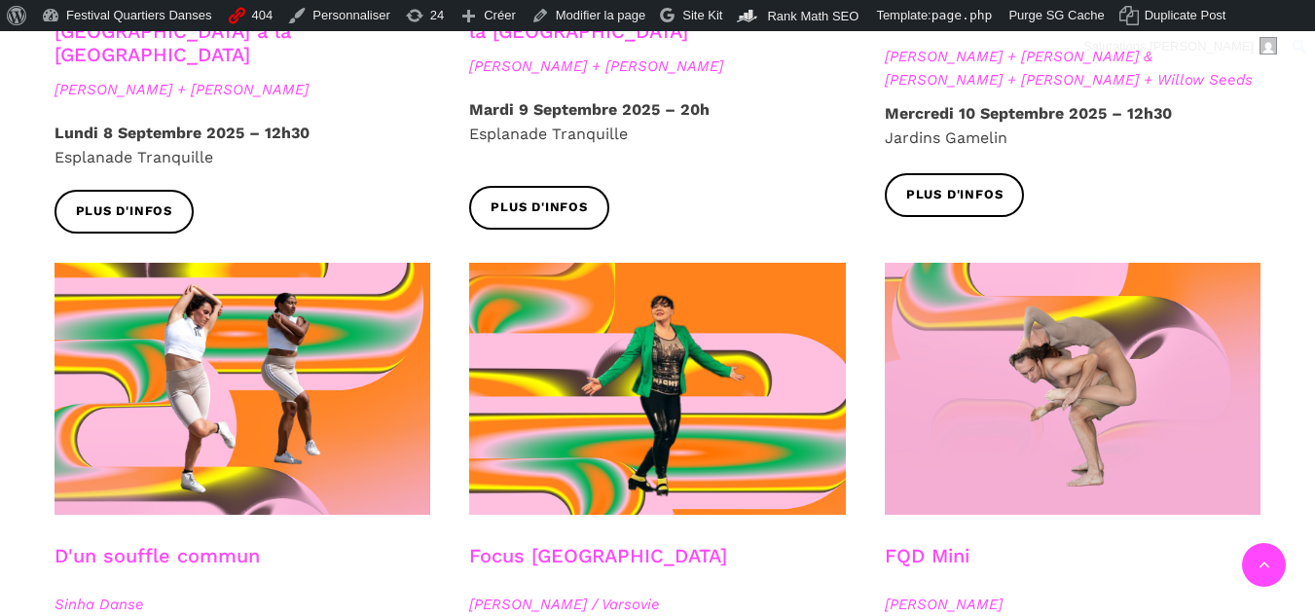
scroll to position [2239, 0]
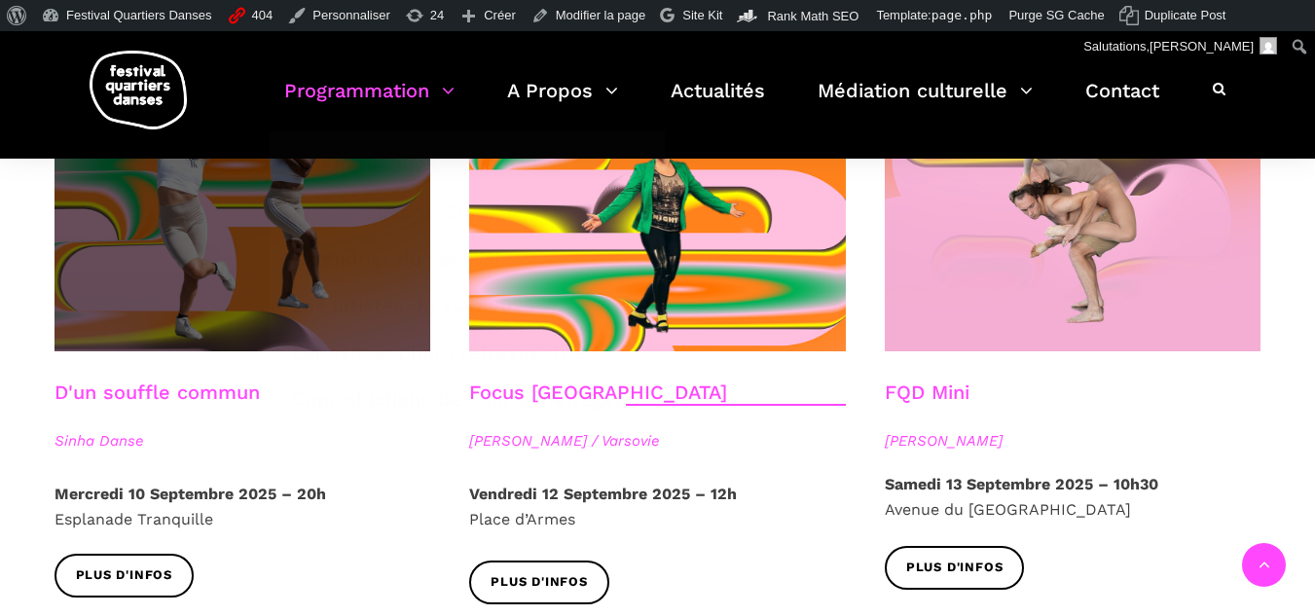
click at [110, 288] on span at bounding box center [243, 225] width 377 height 252
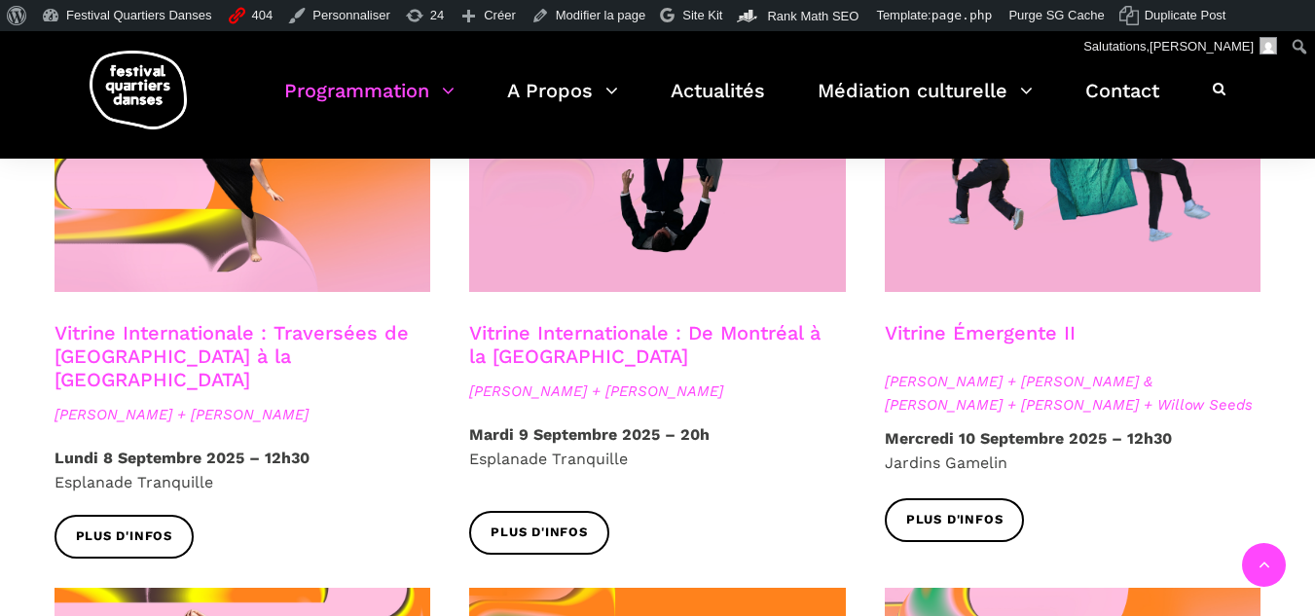
scroll to position [1655, 0]
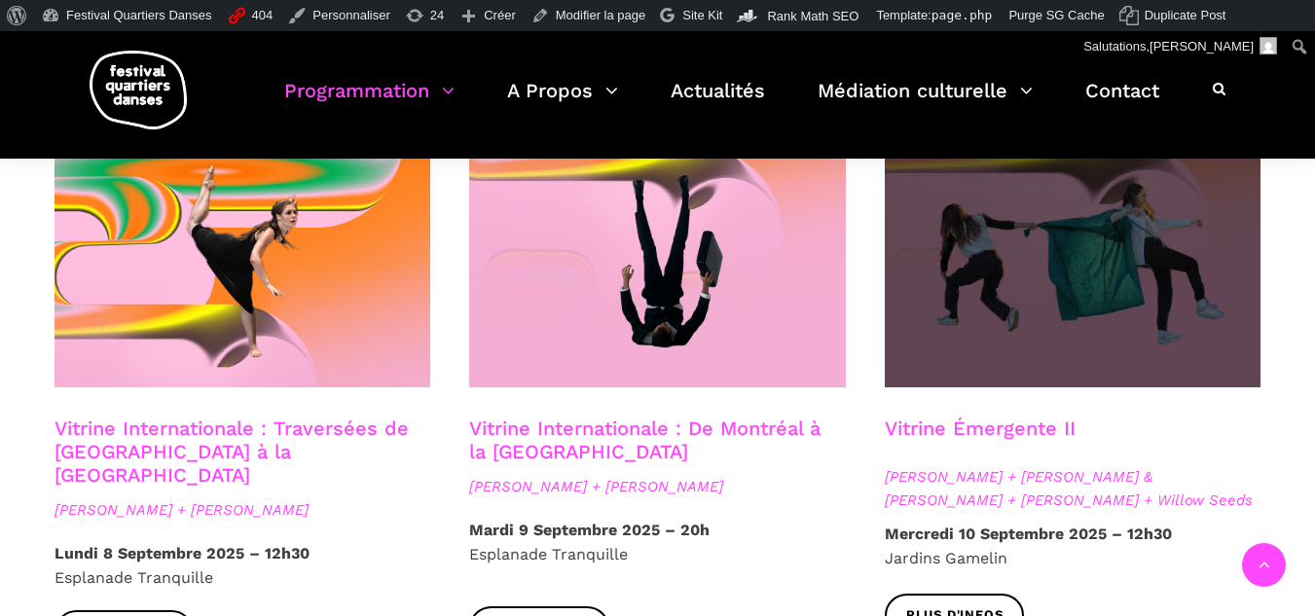
click at [1088, 347] on span at bounding box center [1073, 261] width 377 height 252
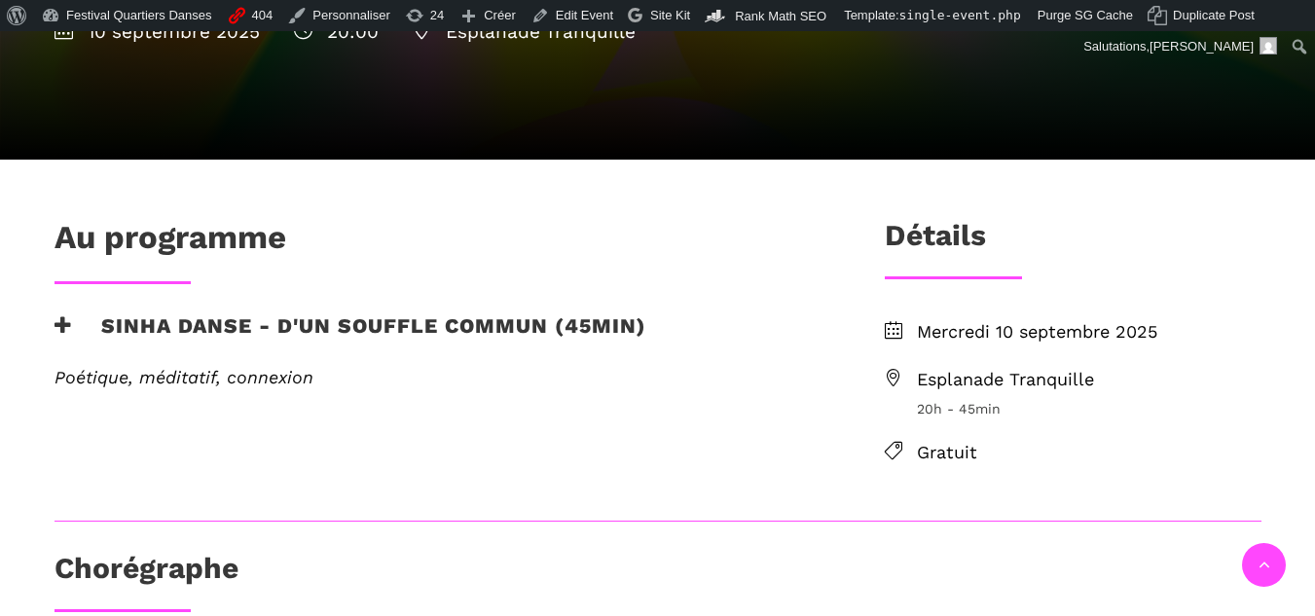
click at [127, 323] on h3 "Sinha Danse - D'un souffle commun (45min)" at bounding box center [351, 337] width 592 height 49
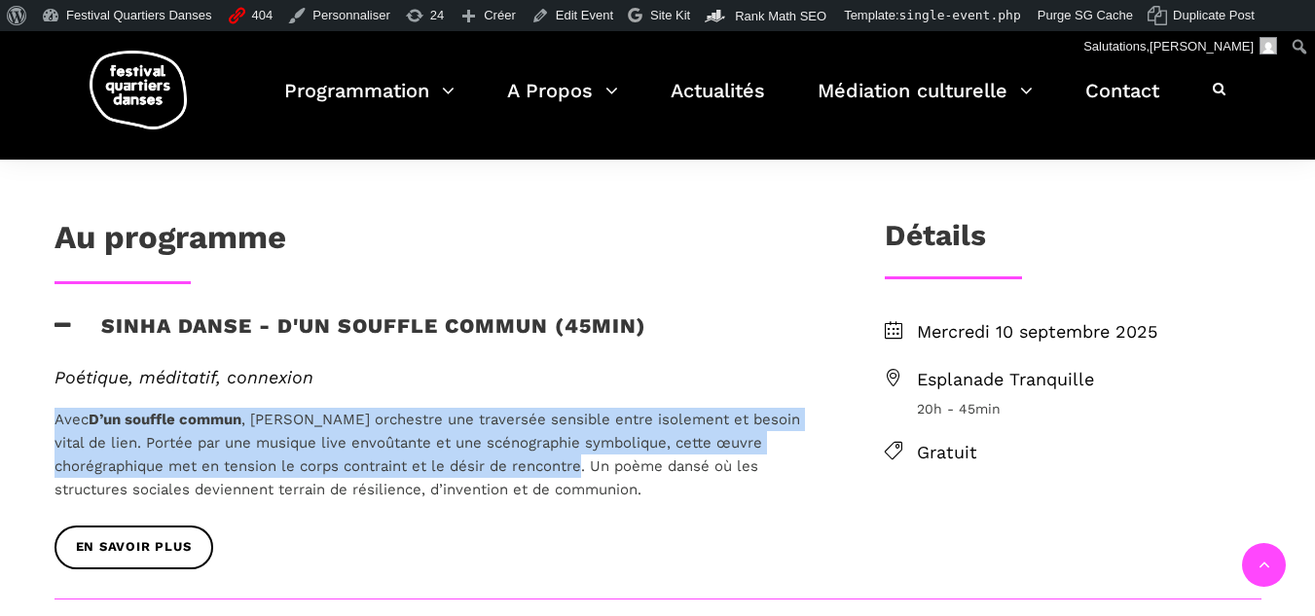
drag, startPoint x: 52, startPoint y: 412, endPoint x: 592, endPoint y: 469, distance: 543.3
click at [592, 469] on div "Poétique, méditatif, connexion Avec D’un souffle commun , [PERSON_NAME] orchest…" at bounding box center [438, 446] width 806 height 159
click at [592, 469] on span "Avec D’un souffle commun , [PERSON_NAME] orchestre une traversée sensible entre…" at bounding box center [428, 455] width 746 height 88
drag, startPoint x: 52, startPoint y: 417, endPoint x: 594, endPoint y: 459, distance: 543.9
click at [594, 459] on div "Poétique, méditatif, connexion Avec D’un souffle commun , [PERSON_NAME] orchest…" at bounding box center [438, 446] width 806 height 159
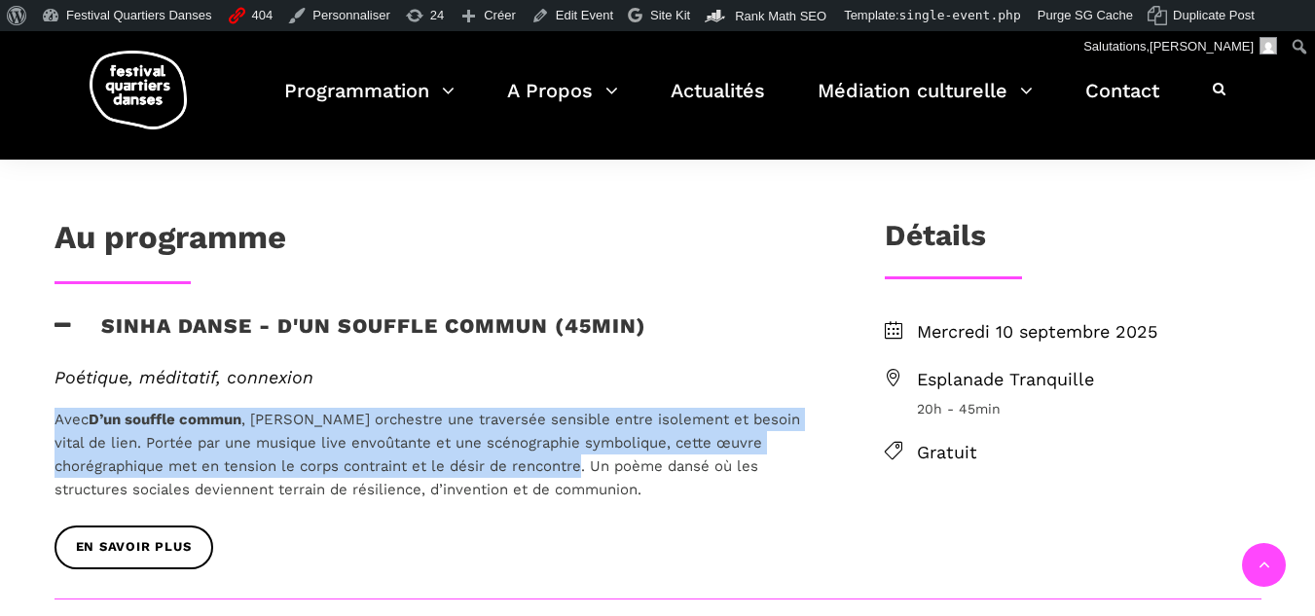
copy span "Avec D’un souffle commun , [PERSON_NAME] orchestre une traversée sensible entre…"
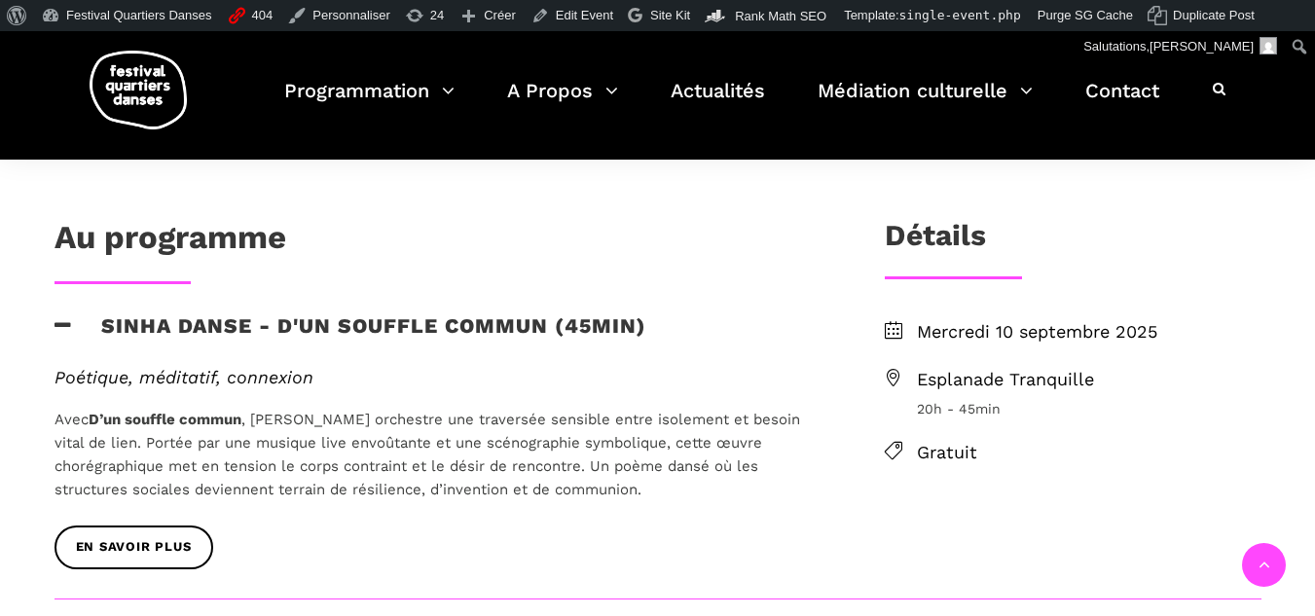
click at [105, 386] on em "Poétique, méditatif, connexion" at bounding box center [184, 377] width 259 height 20
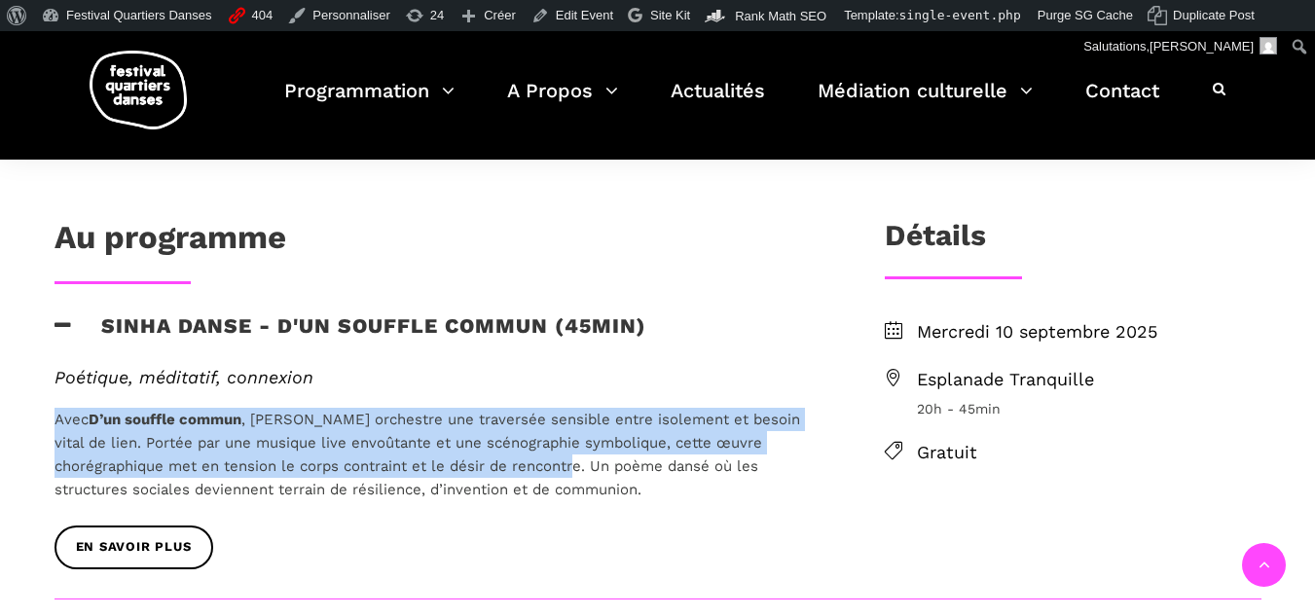
drag, startPoint x: 43, startPoint y: 417, endPoint x: 590, endPoint y: 459, distance: 548.7
click at [590, 459] on div "Poétique, méditatif, connexion Avec D’un souffle commun , [PERSON_NAME] orchest…" at bounding box center [438, 446] width 806 height 159
copy span "Avec D’un souffle commun , [PERSON_NAME] orchestre une traversée sensible entre…"
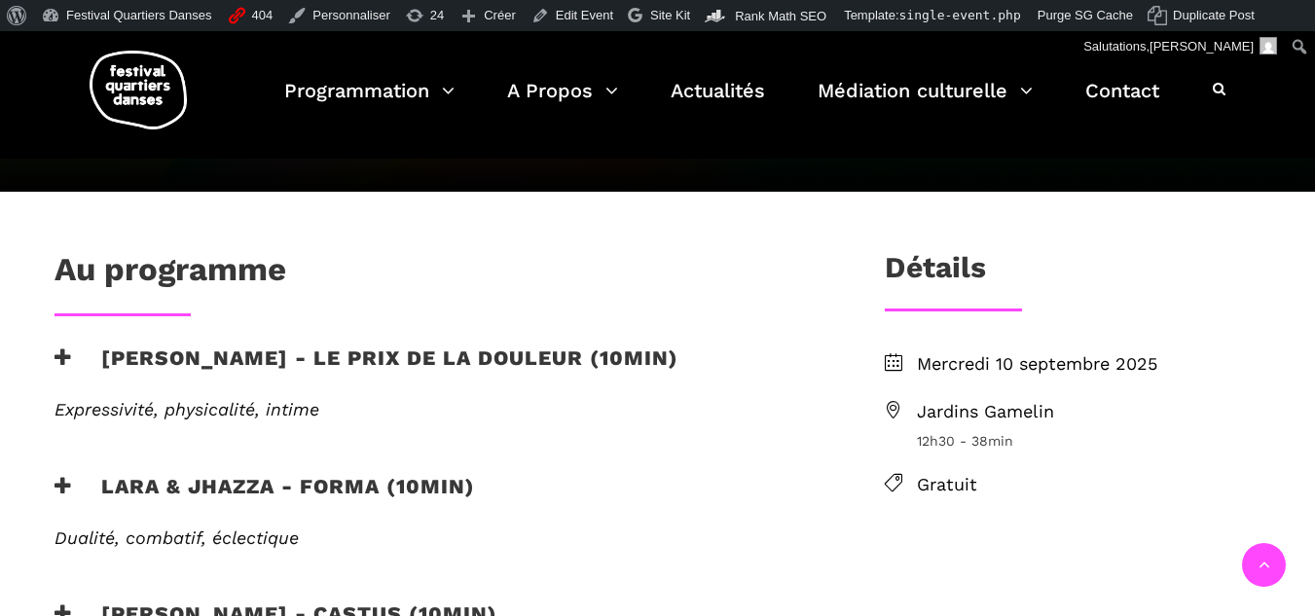
scroll to position [487, 0]
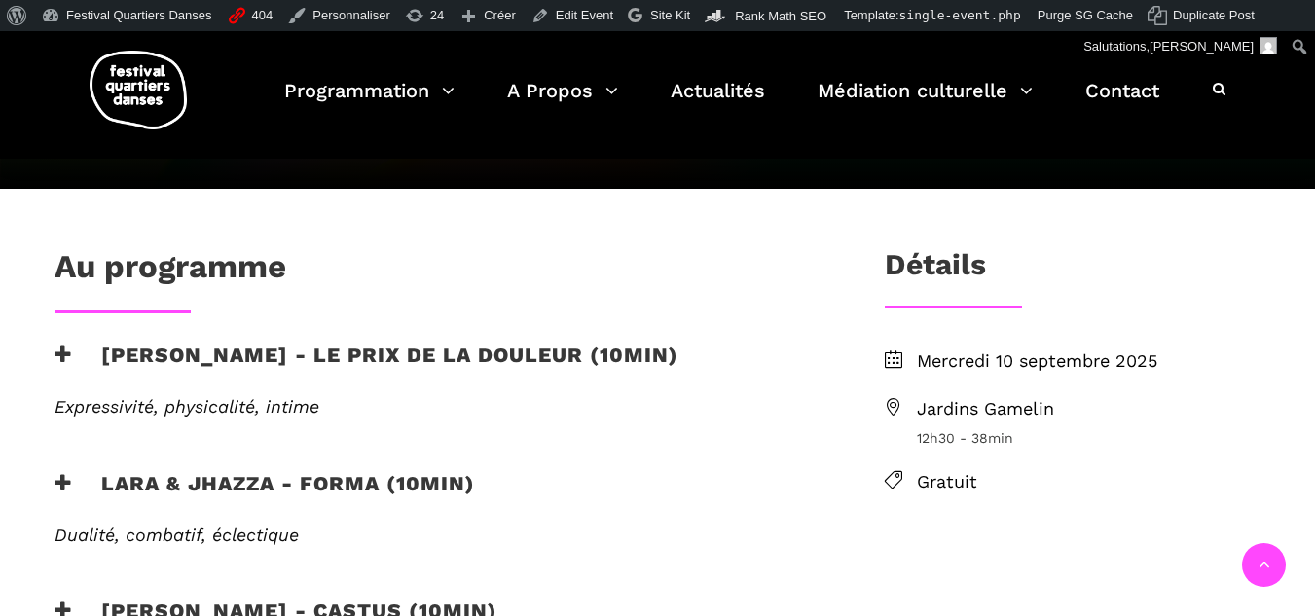
click at [257, 471] on h3 "Lara & Jhazza - forma (10min)" at bounding box center [265, 495] width 421 height 49
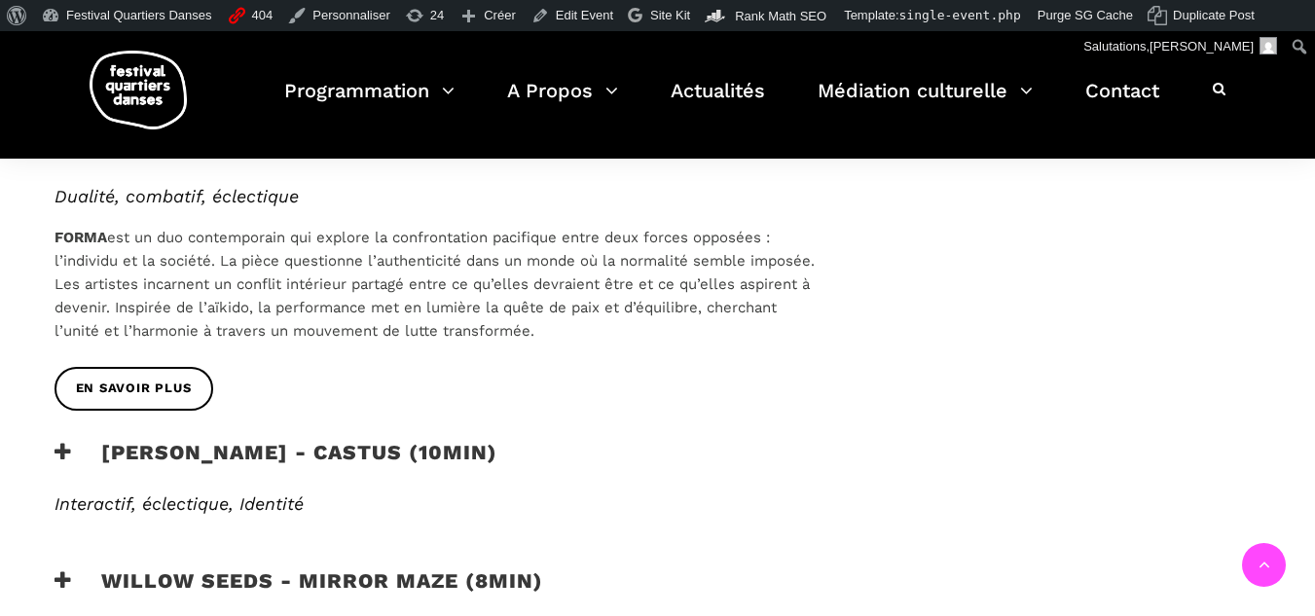
scroll to position [973, 0]
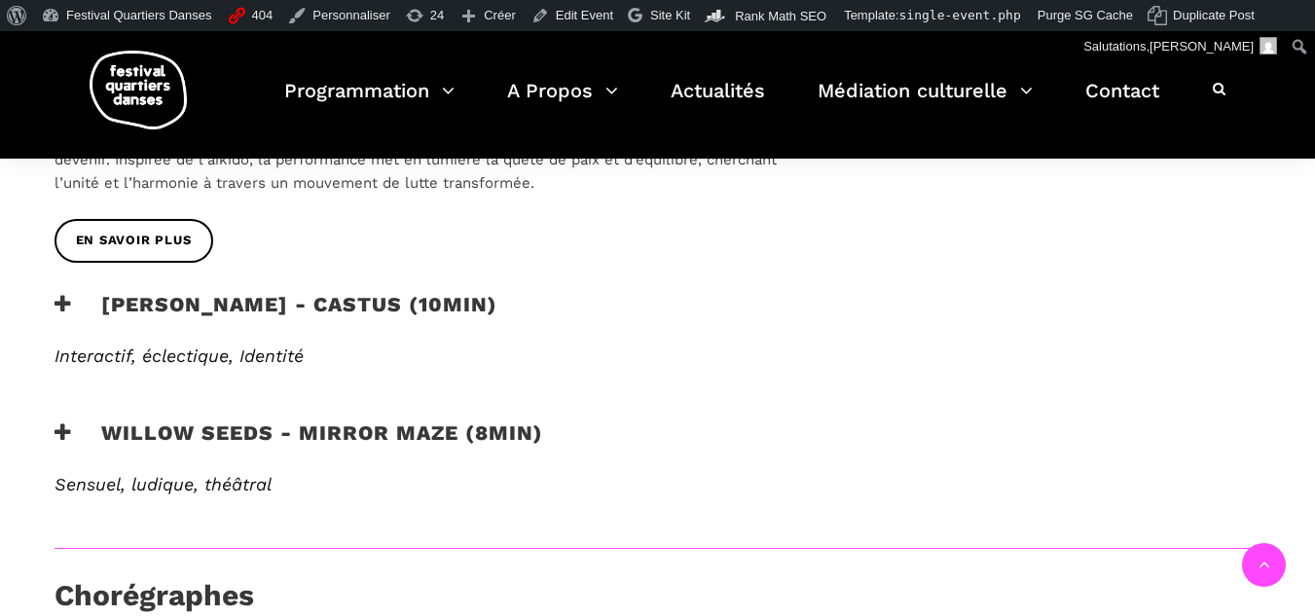
click at [247, 421] on h3 "Willow Seeds - Mirror Maze (8min)" at bounding box center [299, 445] width 489 height 49
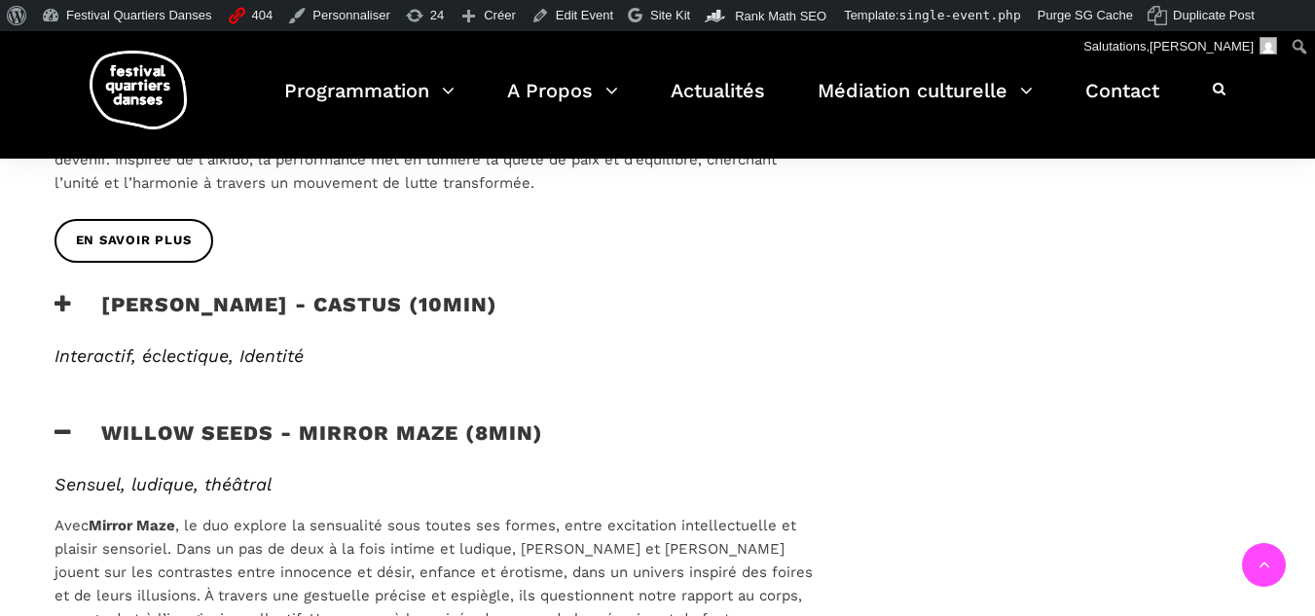
click at [244, 292] on h3 "Vincent Lacasse - Castus (10min)" at bounding box center [276, 316] width 443 height 49
